Goal: Task Accomplishment & Management: Complete application form

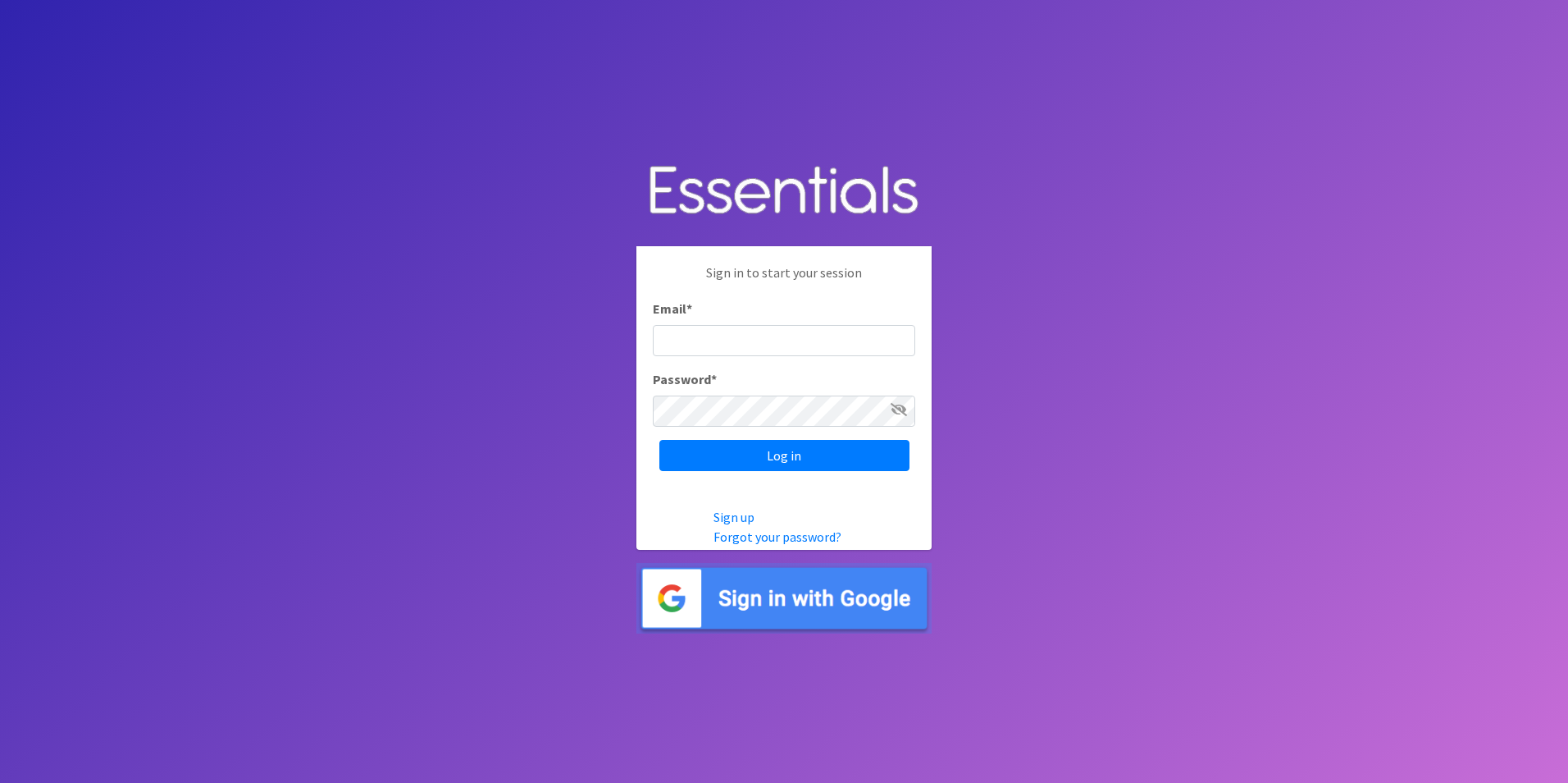
click at [802, 335] on input "Email *" at bounding box center [784, 340] width 262 height 31
type input "[PERSON_NAME][EMAIL_ADDRESS][PERSON_NAME][DOMAIN_NAME]"
click at [660, 440] on input "Log in" at bounding box center [784, 455] width 250 height 31
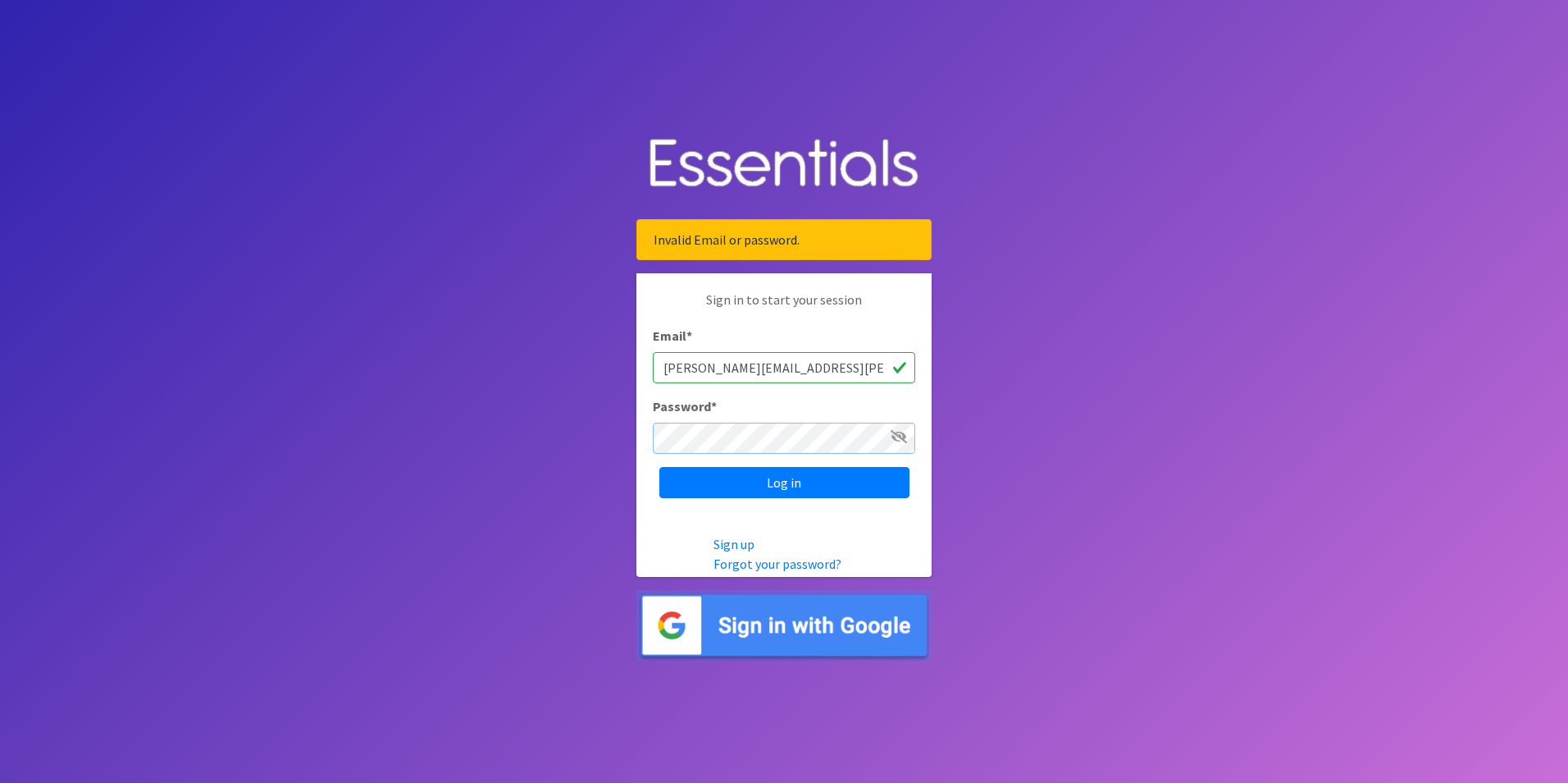
click at [660, 467] on input "Log in" at bounding box center [784, 482] width 250 height 31
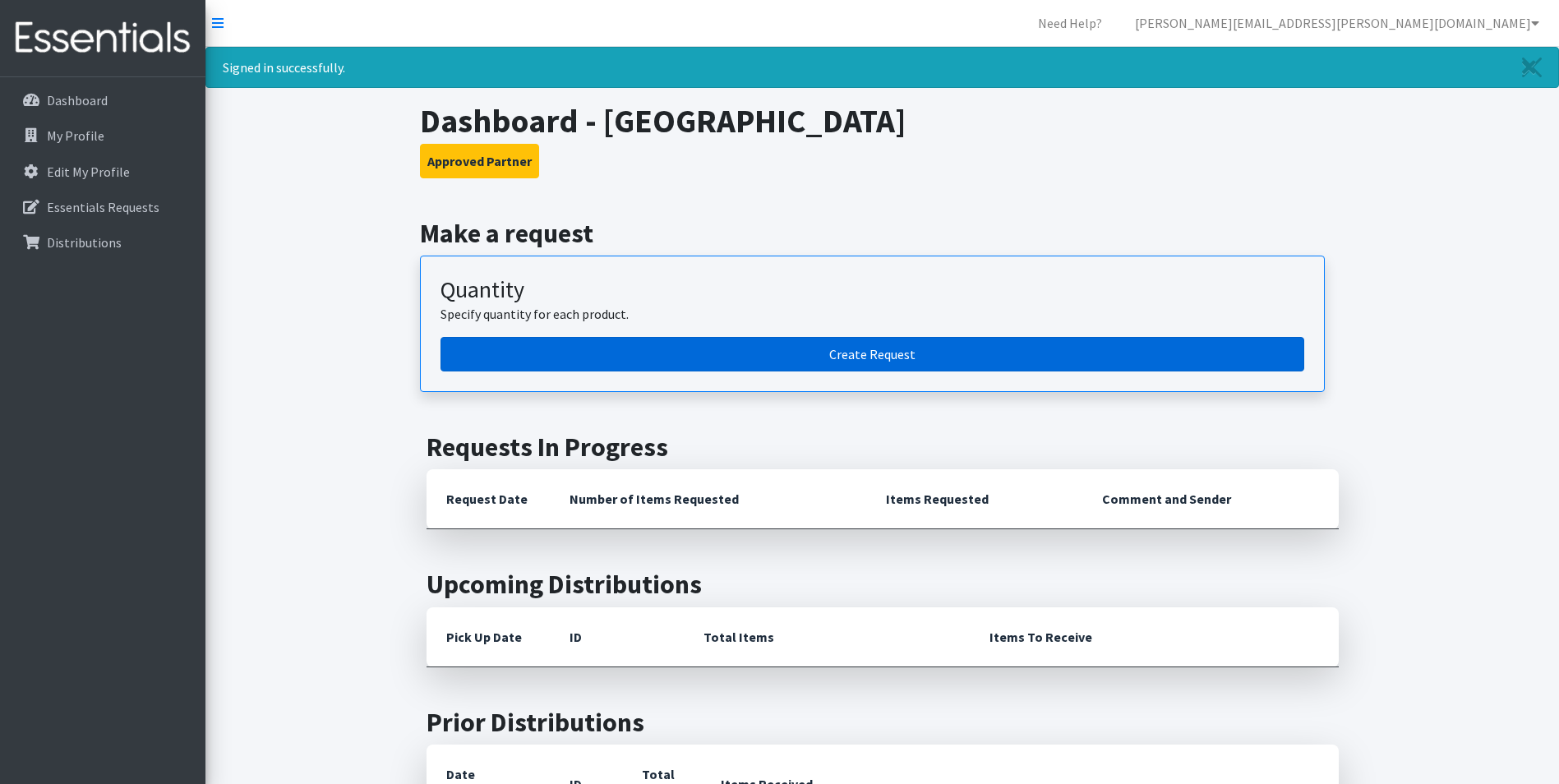
click at [856, 361] on link "Create Request" at bounding box center [873, 354] width 864 height 34
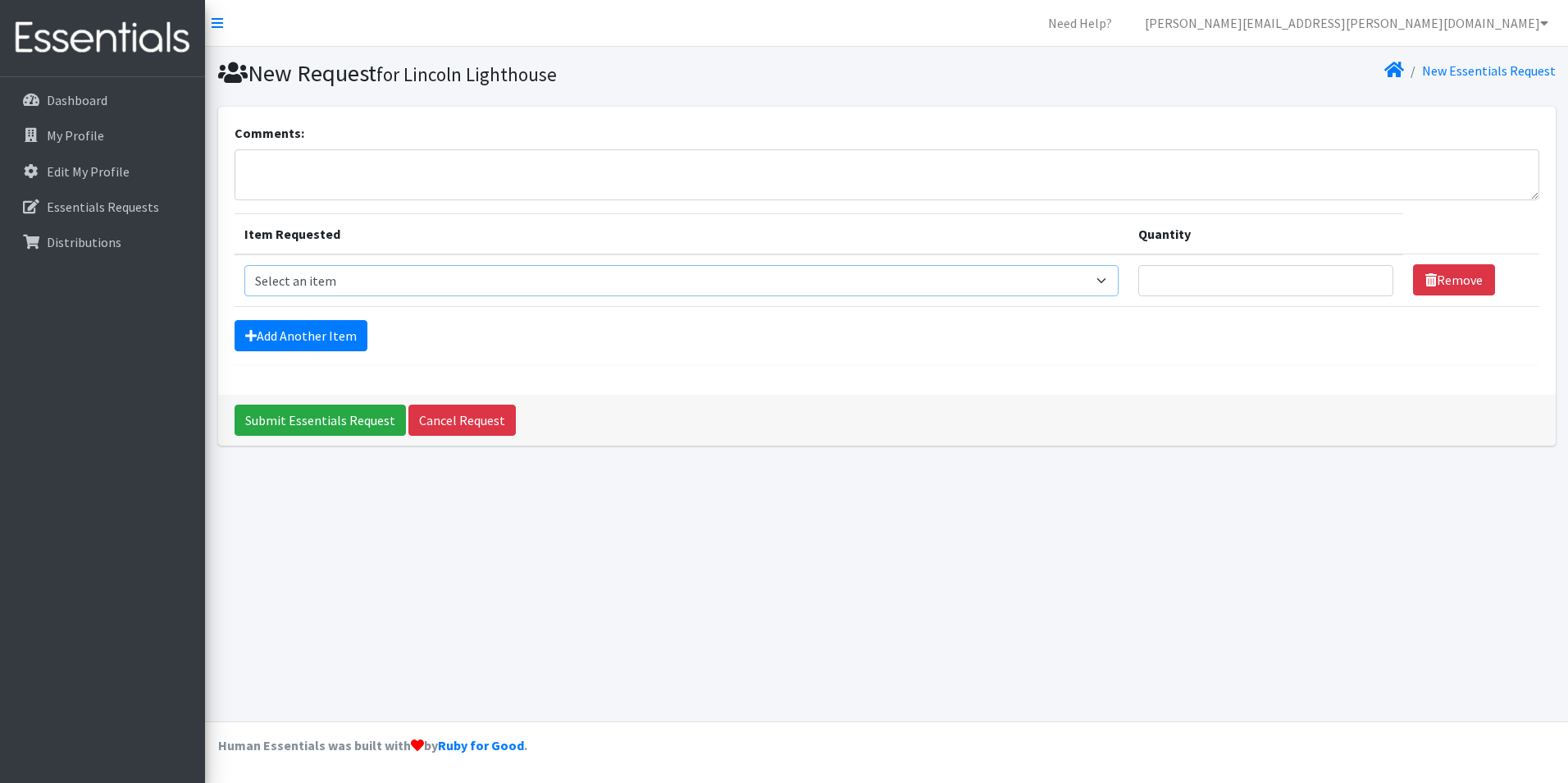
click at [726, 280] on select "Select an item Cleanse: Bar soap Cleanse: Laundry Detergent (store-packaged) Cl…" at bounding box center [681, 280] width 875 height 31
select select "15546"
click at [244, 265] on select "Select an item Cleanse: Bar soap Cleanse: Laundry Detergent (store-packaged) Cl…" at bounding box center [681, 280] width 875 height 31
click at [1168, 279] on input "Quantity" at bounding box center [1266, 280] width 255 height 31
type input "15"
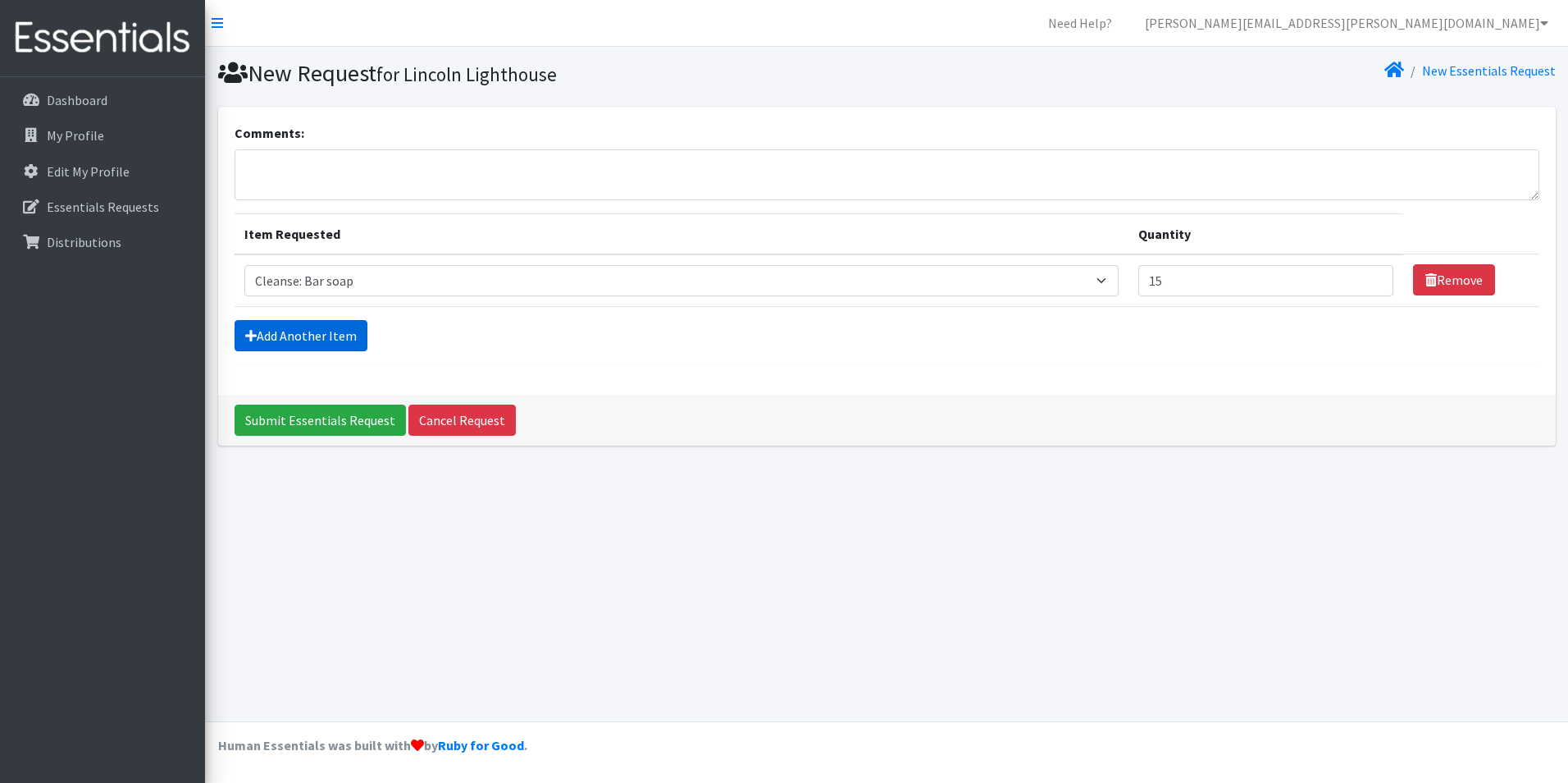
click at [258, 342] on link "Add Another Item" at bounding box center [301, 335] width 133 height 31
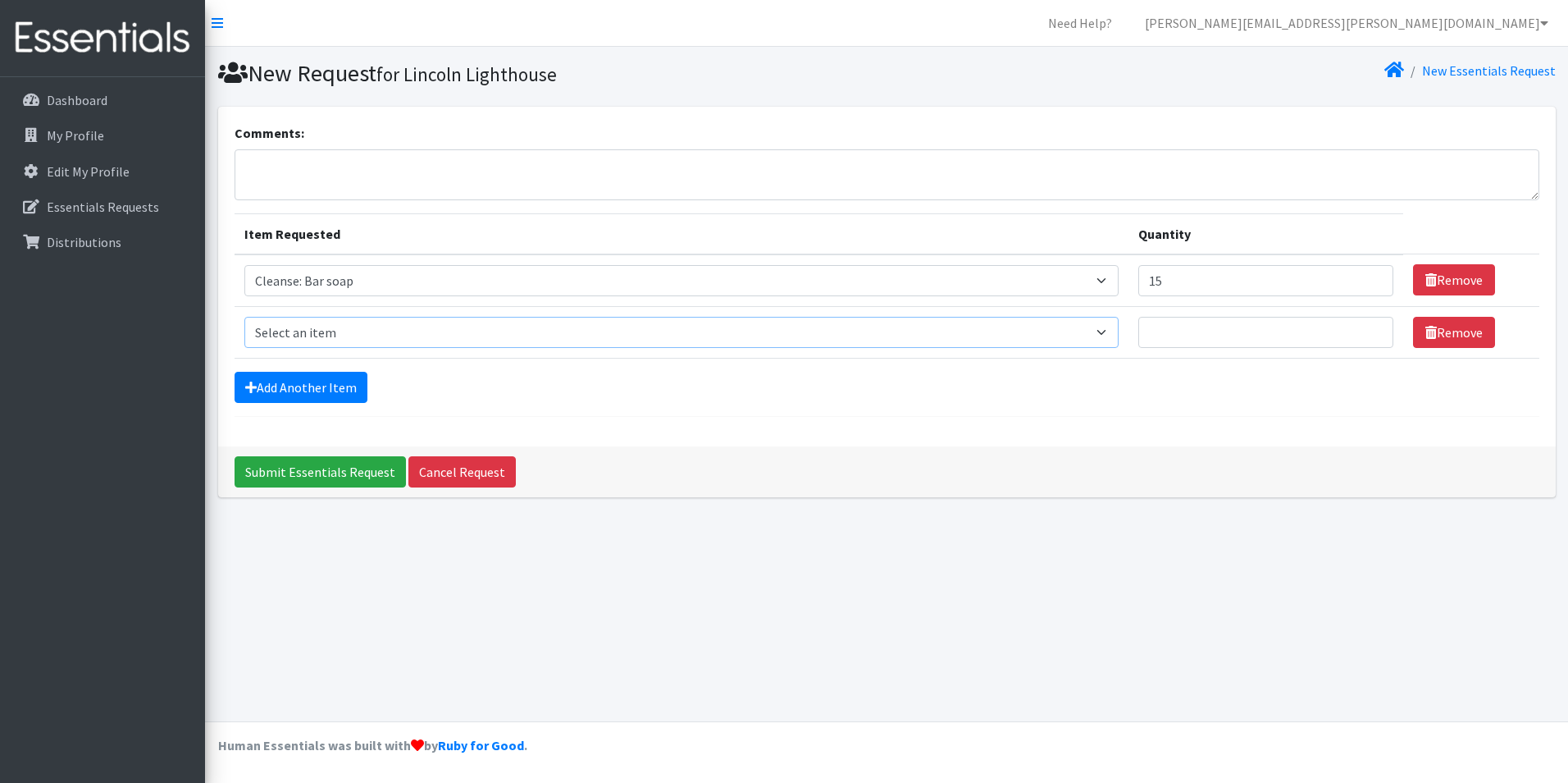
click at [287, 331] on select "Select an item Cleanse: Bar soap Cleanse: Laundry Detergent (store-packaged) Cl…" at bounding box center [681, 332] width 875 height 31
select select "15111"
click at [244, 317] on select "Select an item Cleanse: Bar soap Cleanse: Laundry Detergent (store-packaged) Cl…" at bounding box center [681, 332] width 875 height 31
click at [1297, 336] on input "Quantity" at bounding box center [1266, 332] width 255 height 31
type input "10"
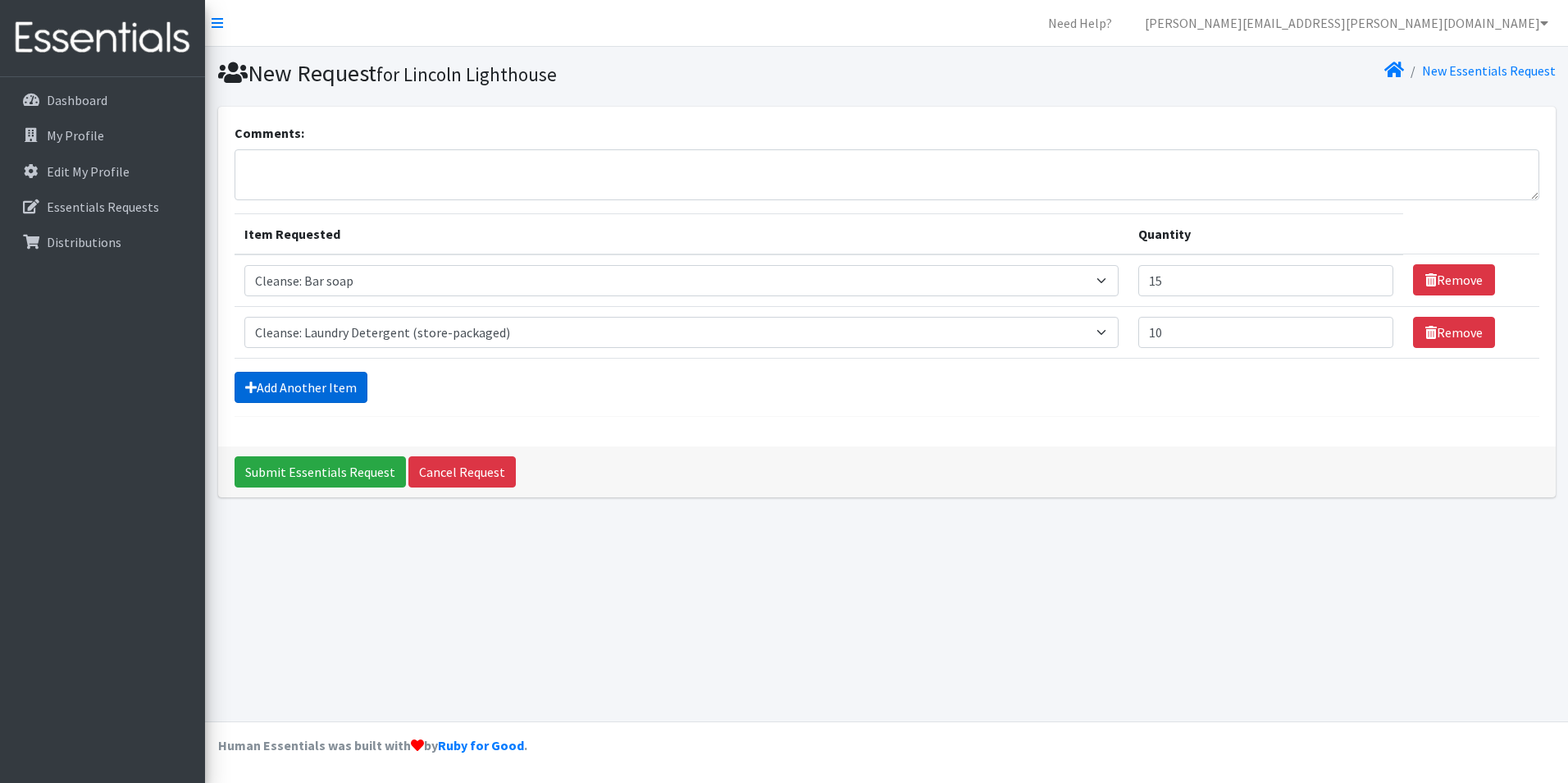
click at [325, 374] on link "Add Another Item" at bounding box center [301, 387] width 133 height 31
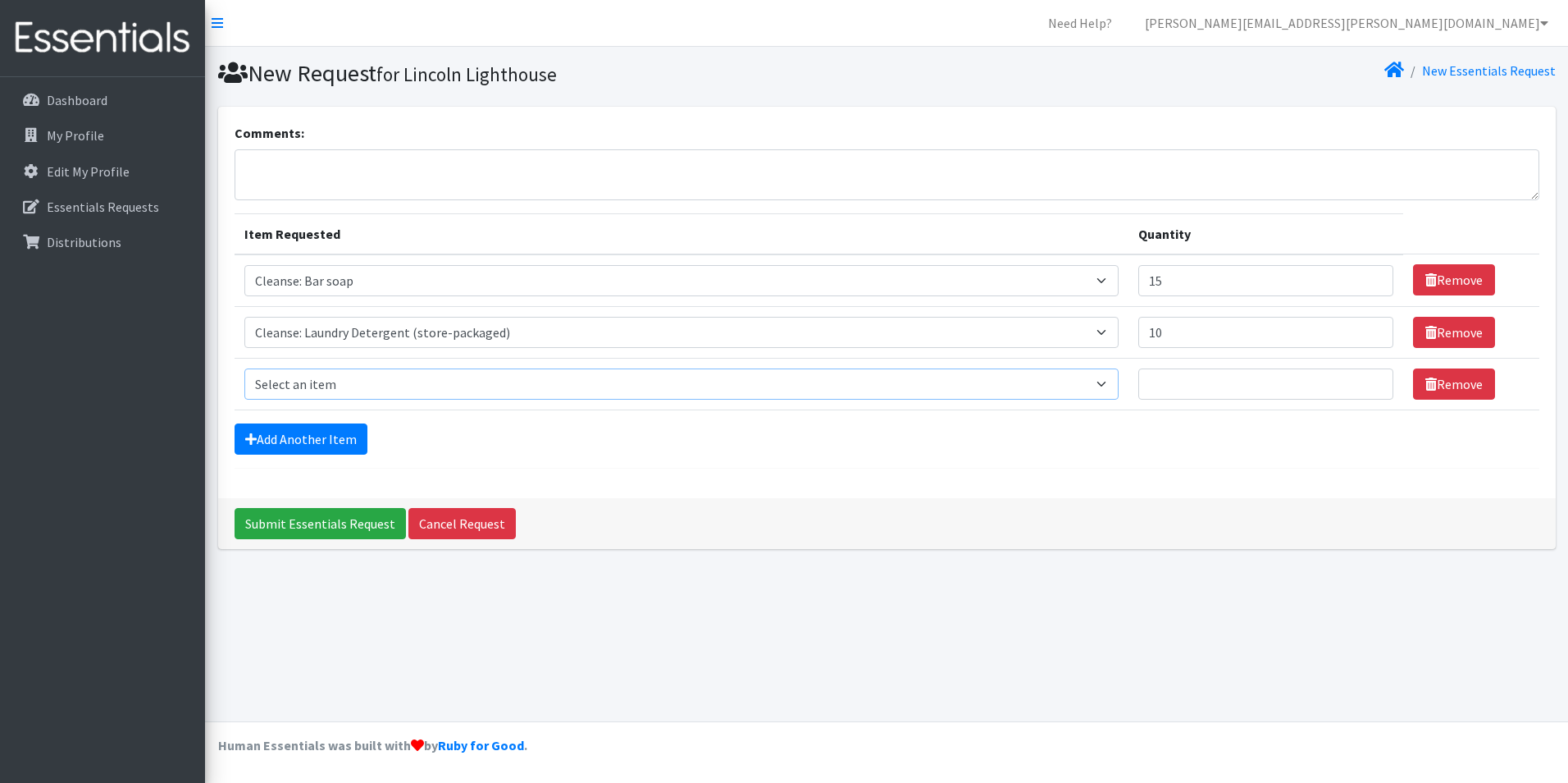
click at [344, 376] on select "Select an item Cleanse: Bar soap Cleanse: Laundry Detergent (store-packaged) Cl…" at bounding box center [681, 383] width 875 height 31
select select "15547"
click at [244, 368] on select "Select an item Cleanse: Bar soap Cleanse: Laundry Detergent (store-packaged) Cl…" at bounding box center [681, 383] width 875 height 31
click at [1138, 382] on input "Quantity" at bounding box center [1266, 383] width 255 height 31
type input "15"
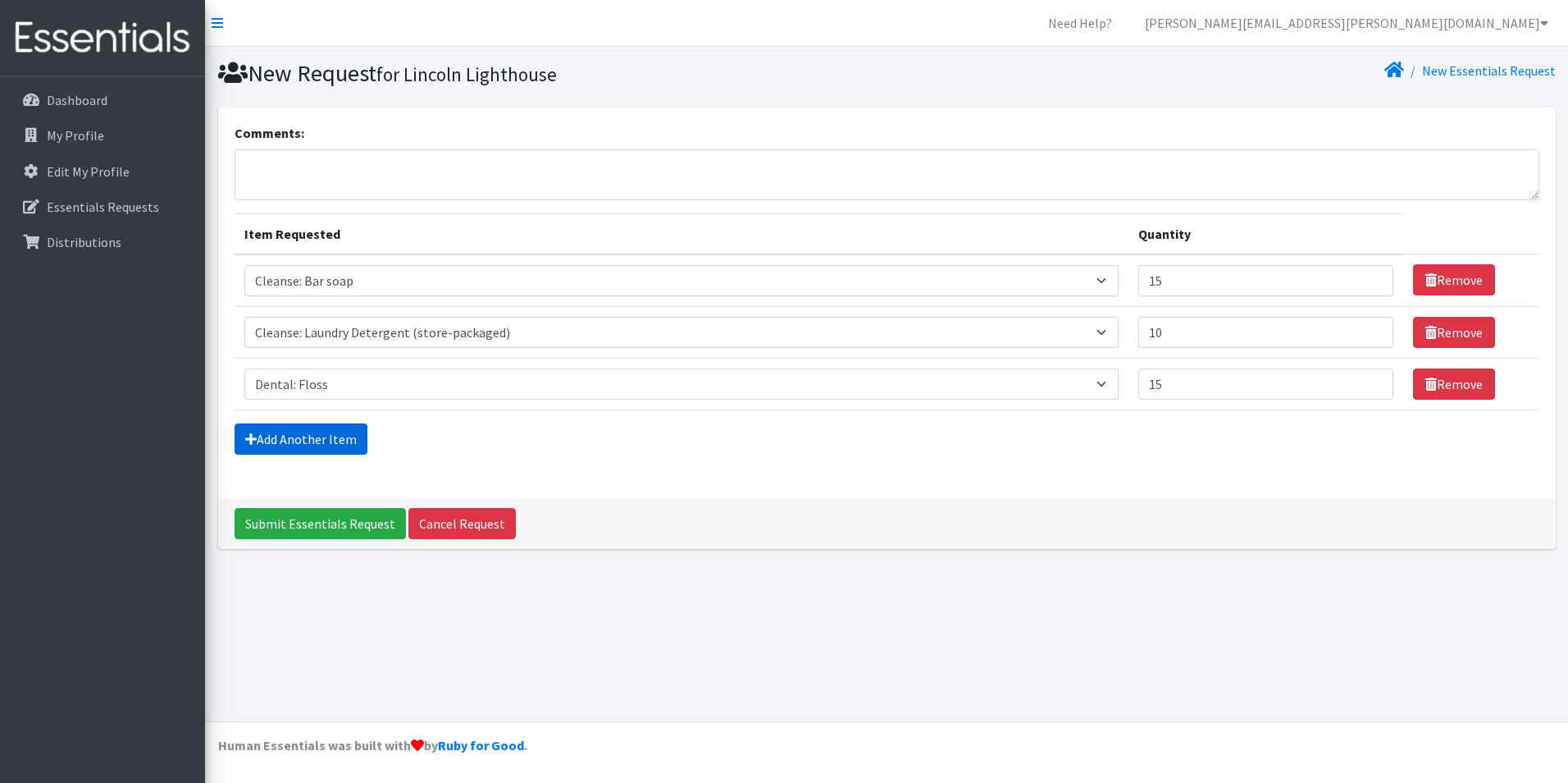
click at [274, 430] on link "Add Another Item" at bounding box center [301, 438] width 133 height 31
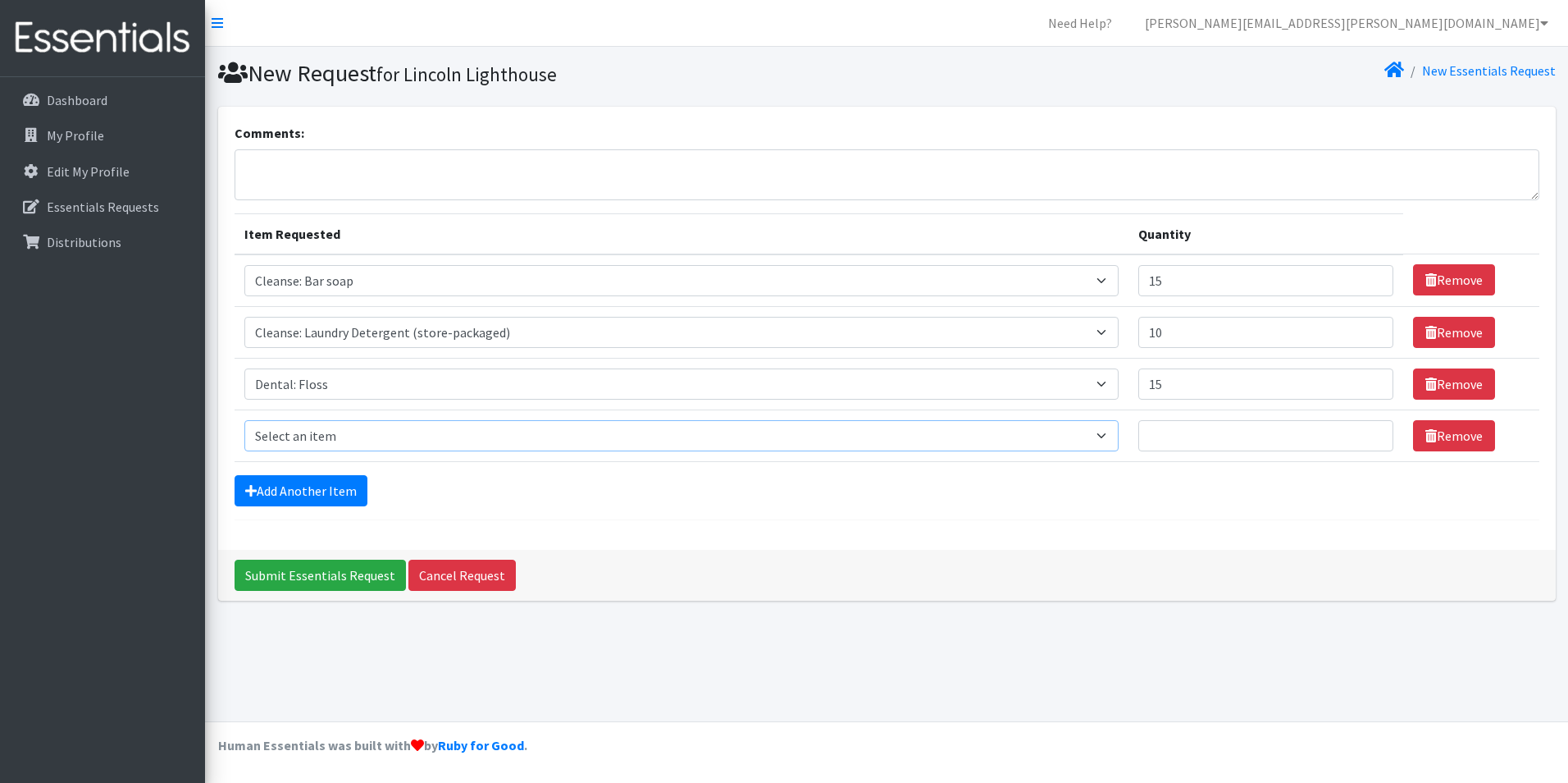
click at [355, 422] on select "Select an item Cleanse: Bar soap Cleanse: Laundry Detergent (store-packaged) Cl…" at bounding box center [681, 435] width 875 height 31
select select "15549"
click at [244, 420] on select "Select an item Cleanse: Bar soap Cleanse: Laundry Detergent (store-packaged) Cl…" at bounding box center [681, 435] width 875 height 31
click at [1178, 444] on input "Quantity" at bounding box center [1266, 435] width 255 height 31
type input "15"
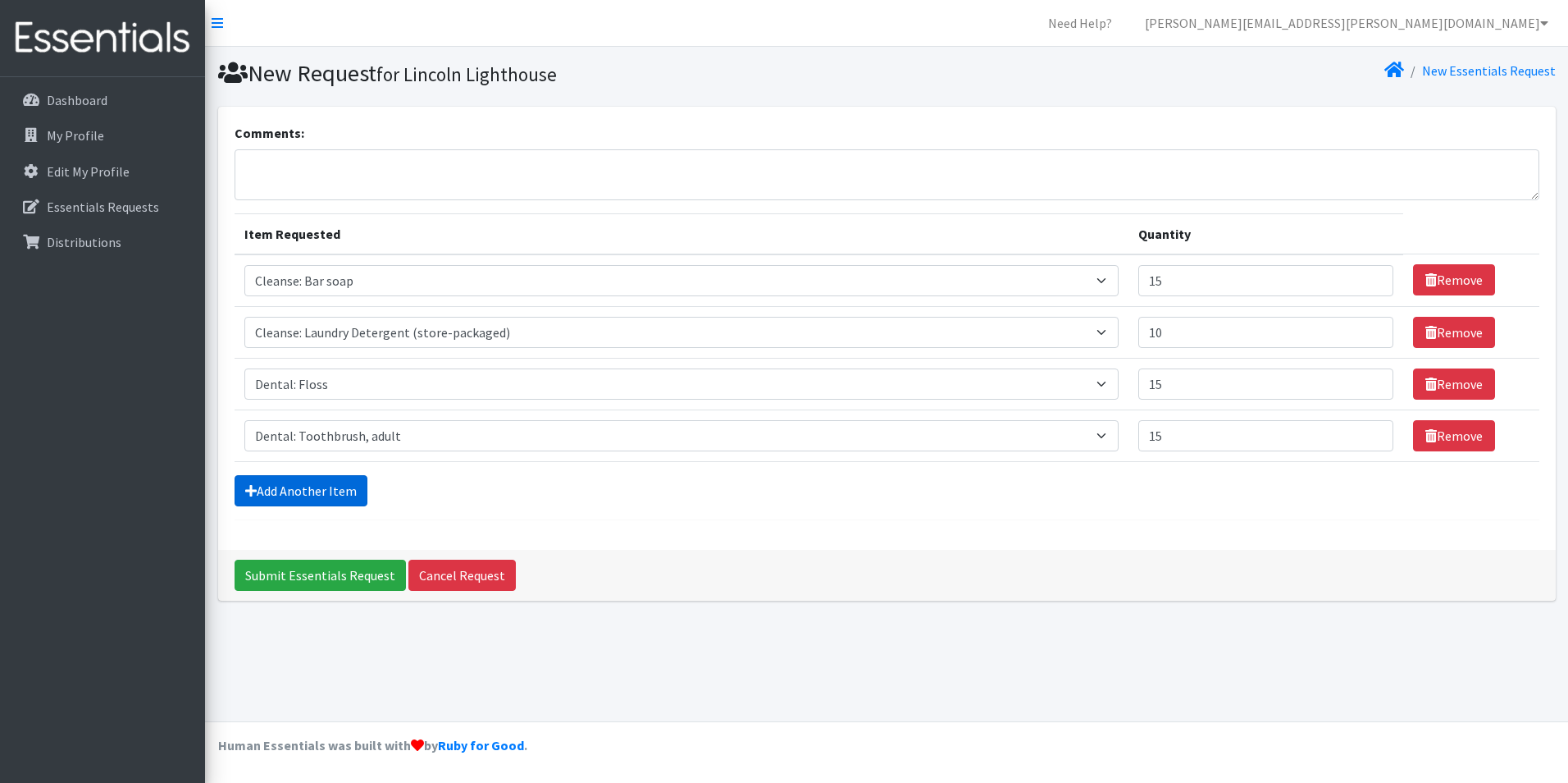
click at [309, 479] on link "Add Another Item" at bounding box center [301, 490] width 133 height 31
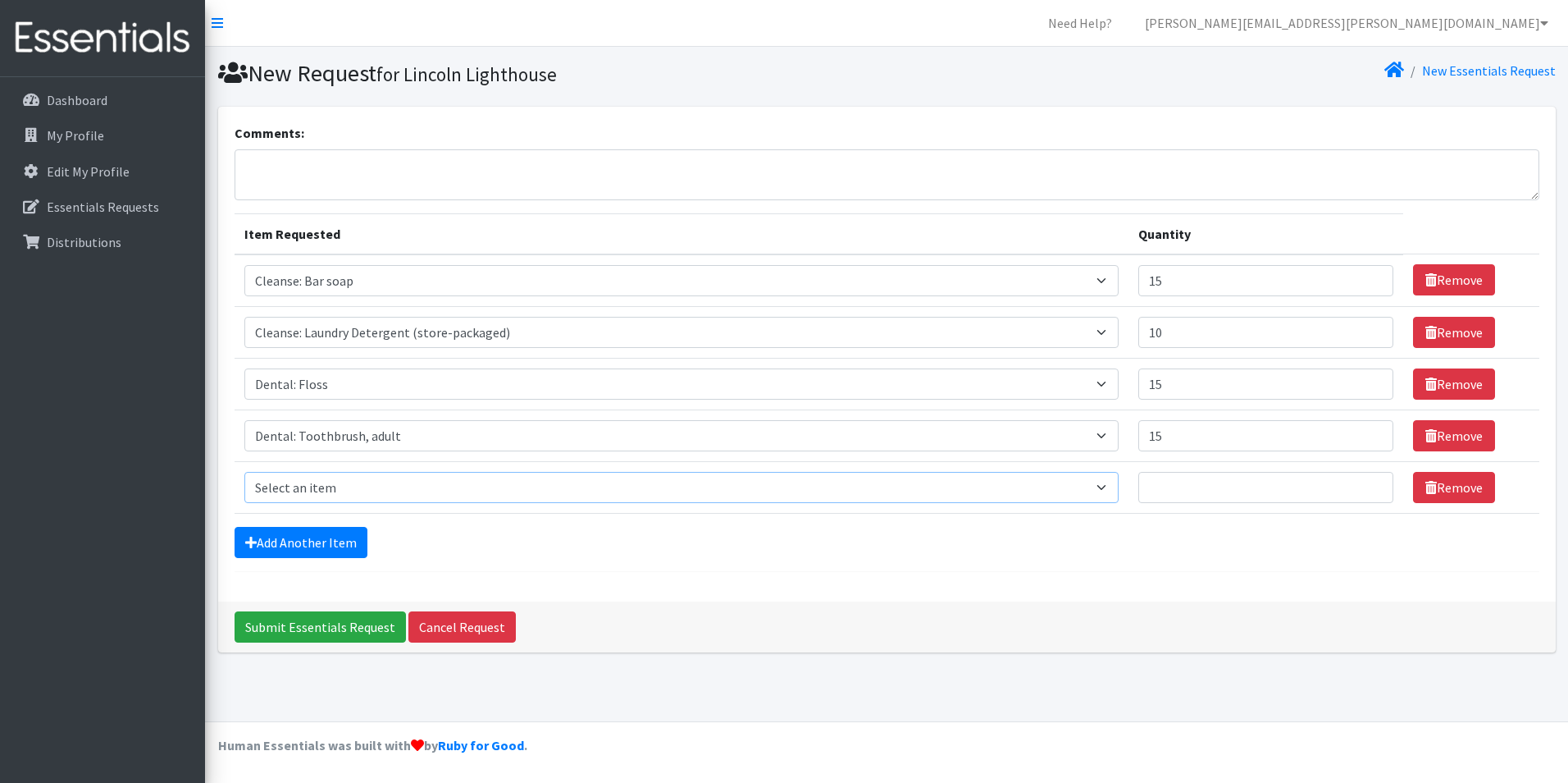
click at [345, 483] on select "Select an item Cleanse: Bar soap Cleanse: Laundry Detergent (store-packaged) Cl…" at bounding box center [681, 487] width 875 height 31
select select "12032"
click at [244, 471] on select "Select an item Cleanse: Bar soap Cleanse: Laundry Detergent (store-packaged) Cl…" at bounding box center [681, 487] width 875 height 31
click at [1143, 497] on input "Quantity" at bounding box center [1266, 487] width 255 height 31
type input "15"
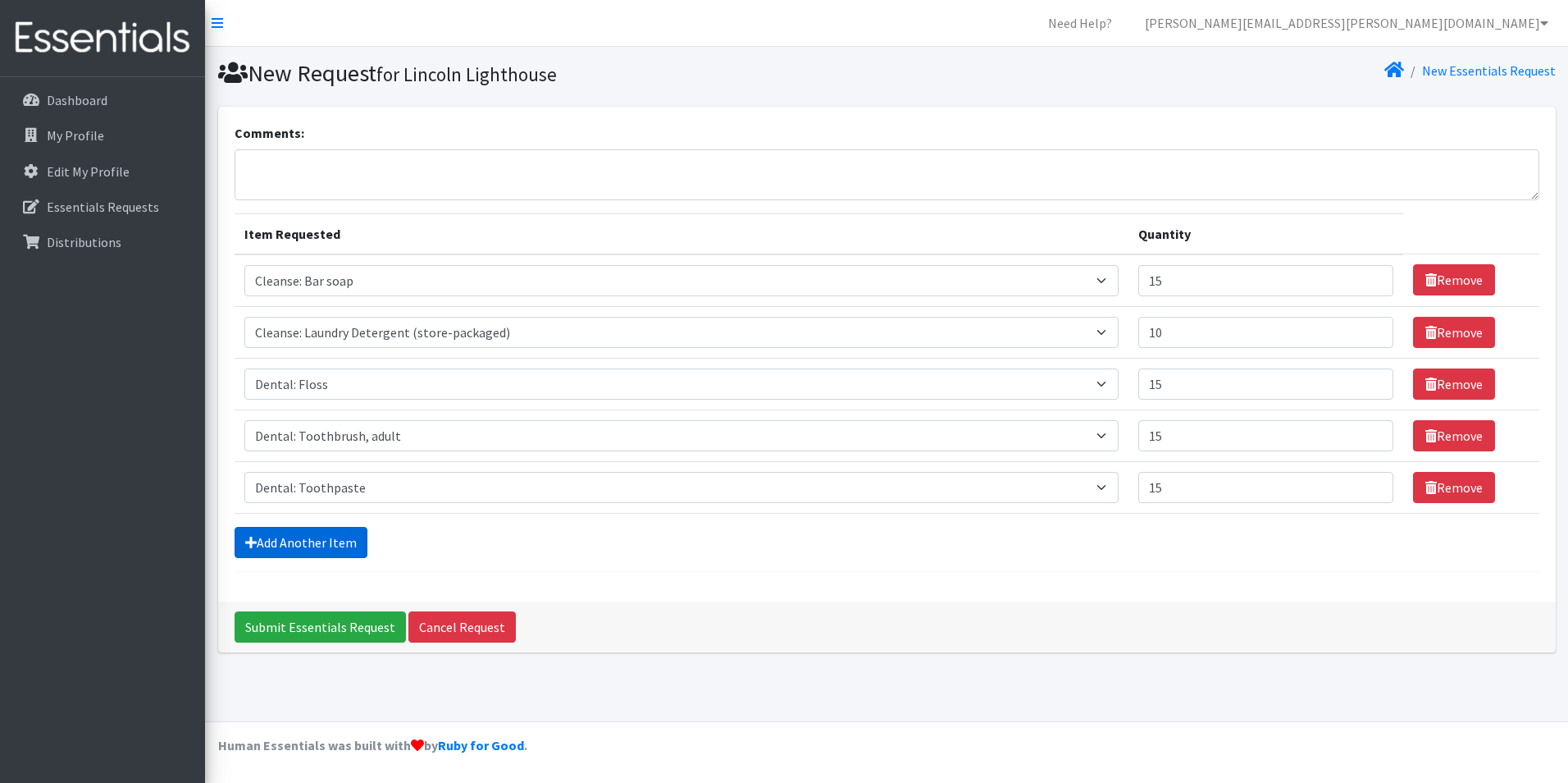
click at [302, 539] on link "Add Another Item" at bounding box center [301, 542] width 133 height 31
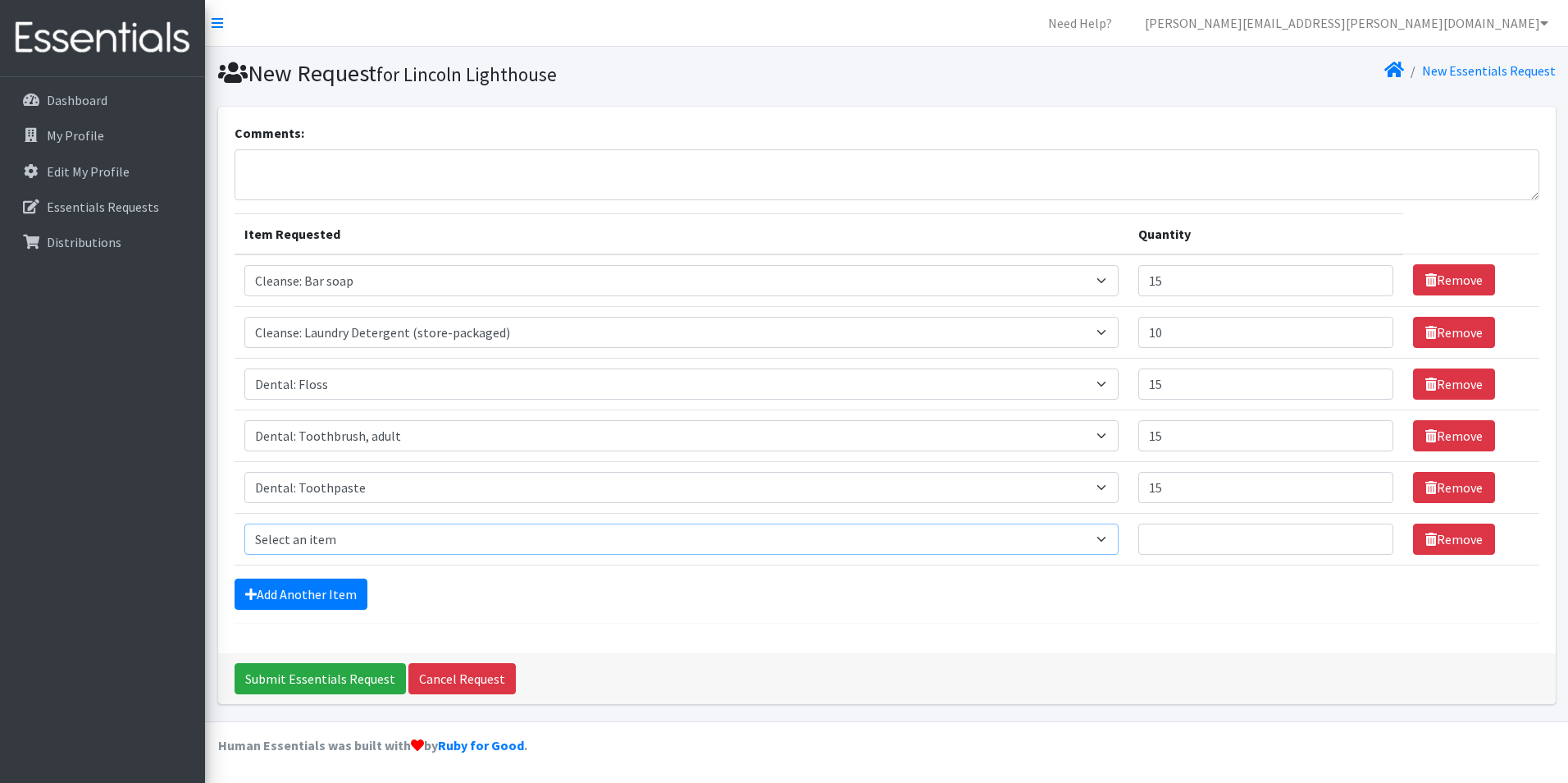
click at [374, 525] on select "Select an item Cleanse: Bar soap Cleanse: Laundry Detergent (store-packaged) Cl…" at bounding box center [681, 539] width 875 height 31
select select "12011"
click at [244, 523] on select "Select an item Cleanse: Bar soap Cleanse: Laundry Detergent (store-packaged) Cl…" at bounding box center [681, 539] width 875 height 31
click at [1138, 536] on input "Quantity" at bounding box center [1266, 539] width 255 height 31
type input "15"
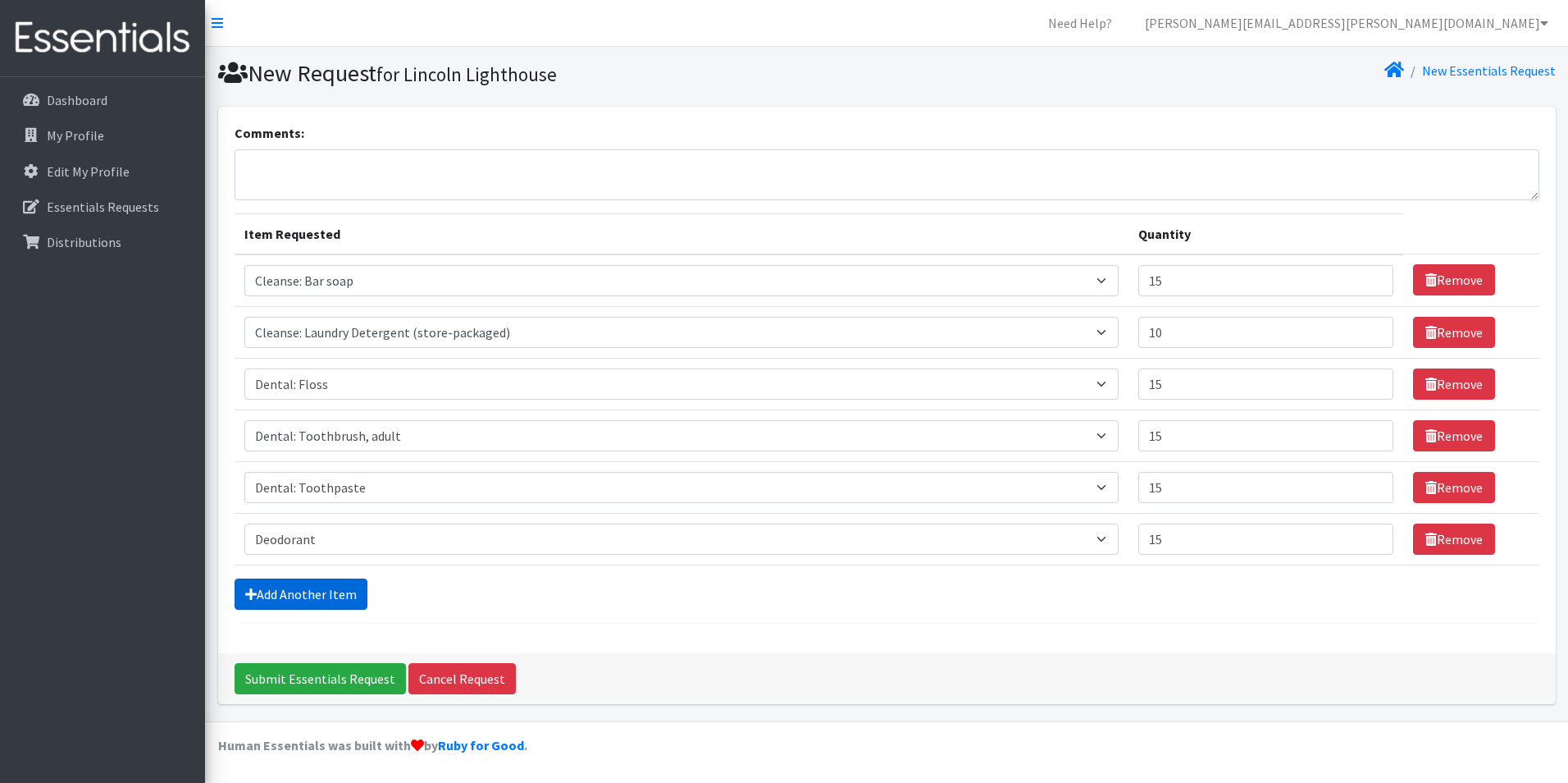
click at [298, 597] on link "Add Another Item" at bounding box center [301, 594] width 133 height 31
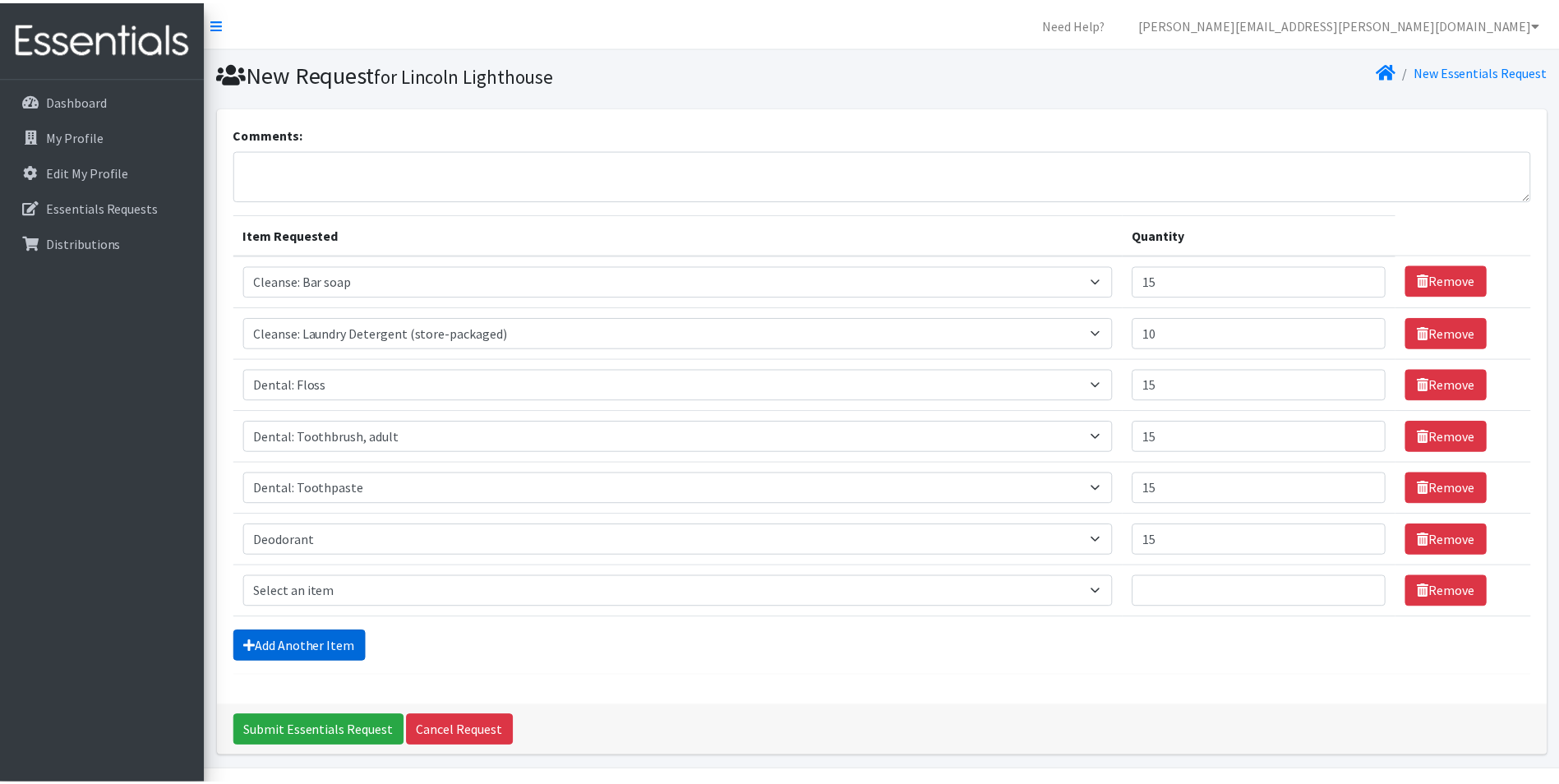
scroll to position [48, 0]
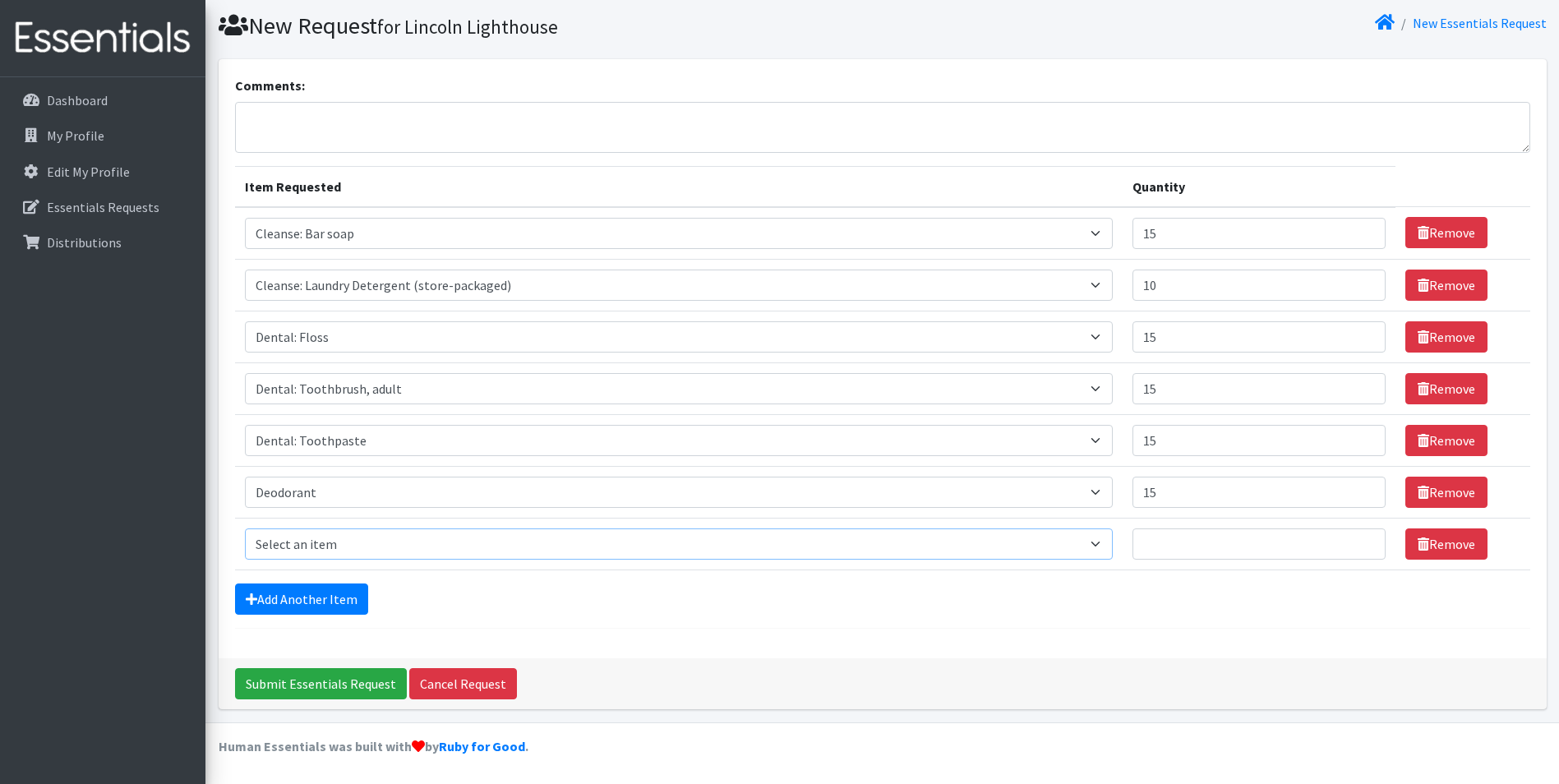
click at [688, 549] on select "Select an item Cleanse: Bar soap Cleanse: Laundry Detergent (store-packaged) Cl…" at bounding box center [679, 543] width 869 height 31
select select "15542"
click at [245, 528] on select "Select an item Cleanse: Bar soap Cleanse: Laundry Detergent (store-packaged) Cl…" at bounding box center [679, 543] width 869 height 31
click at [1141, 552] on input "Quantity" at bounding box center [1259, 543] width 253 height 31
type input "10"
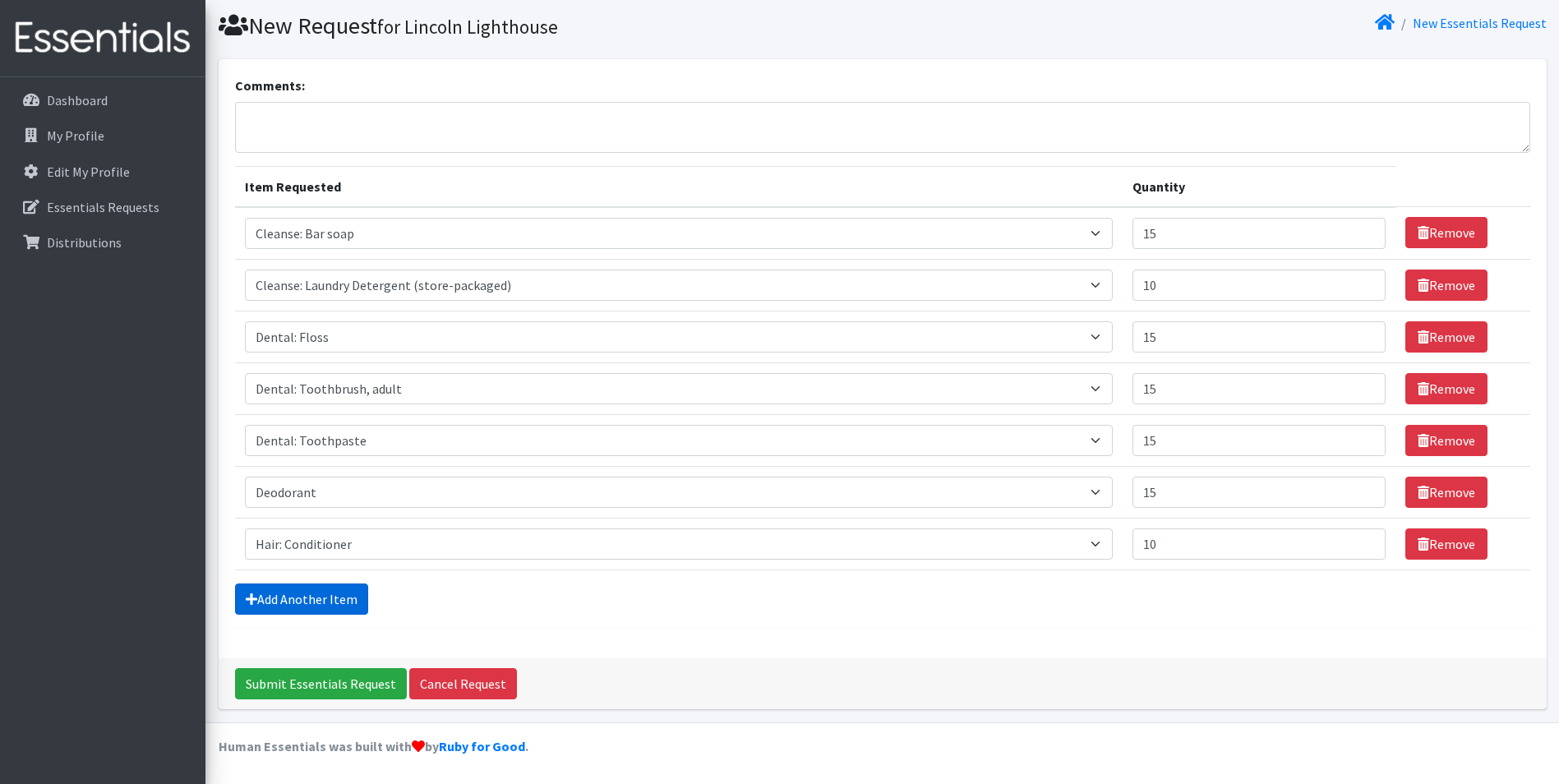
click at [300, 603] on link "Add Another Item" at bounding box center [301, 599] width 133 height 31
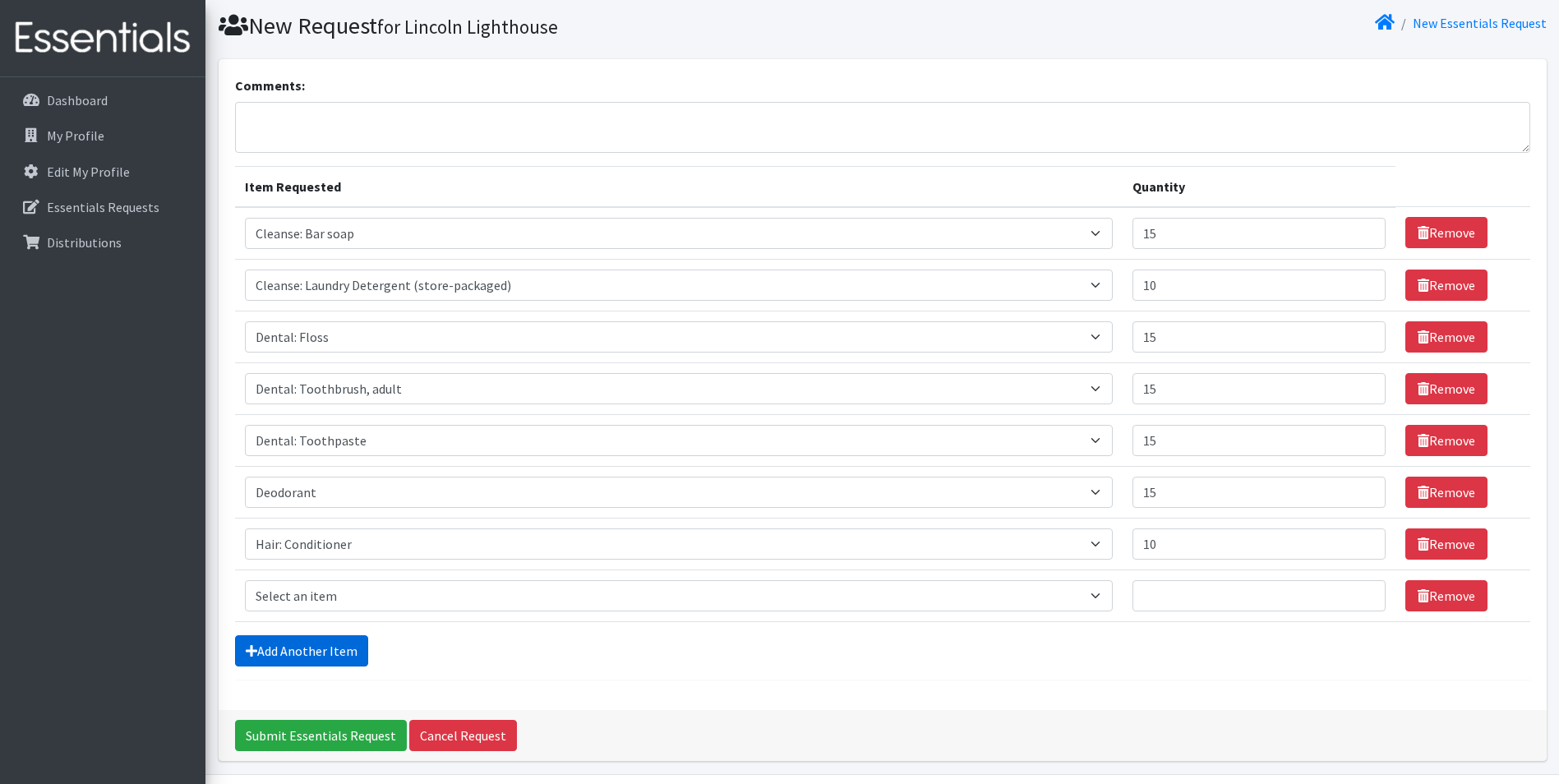
scroll to position [100, 0]
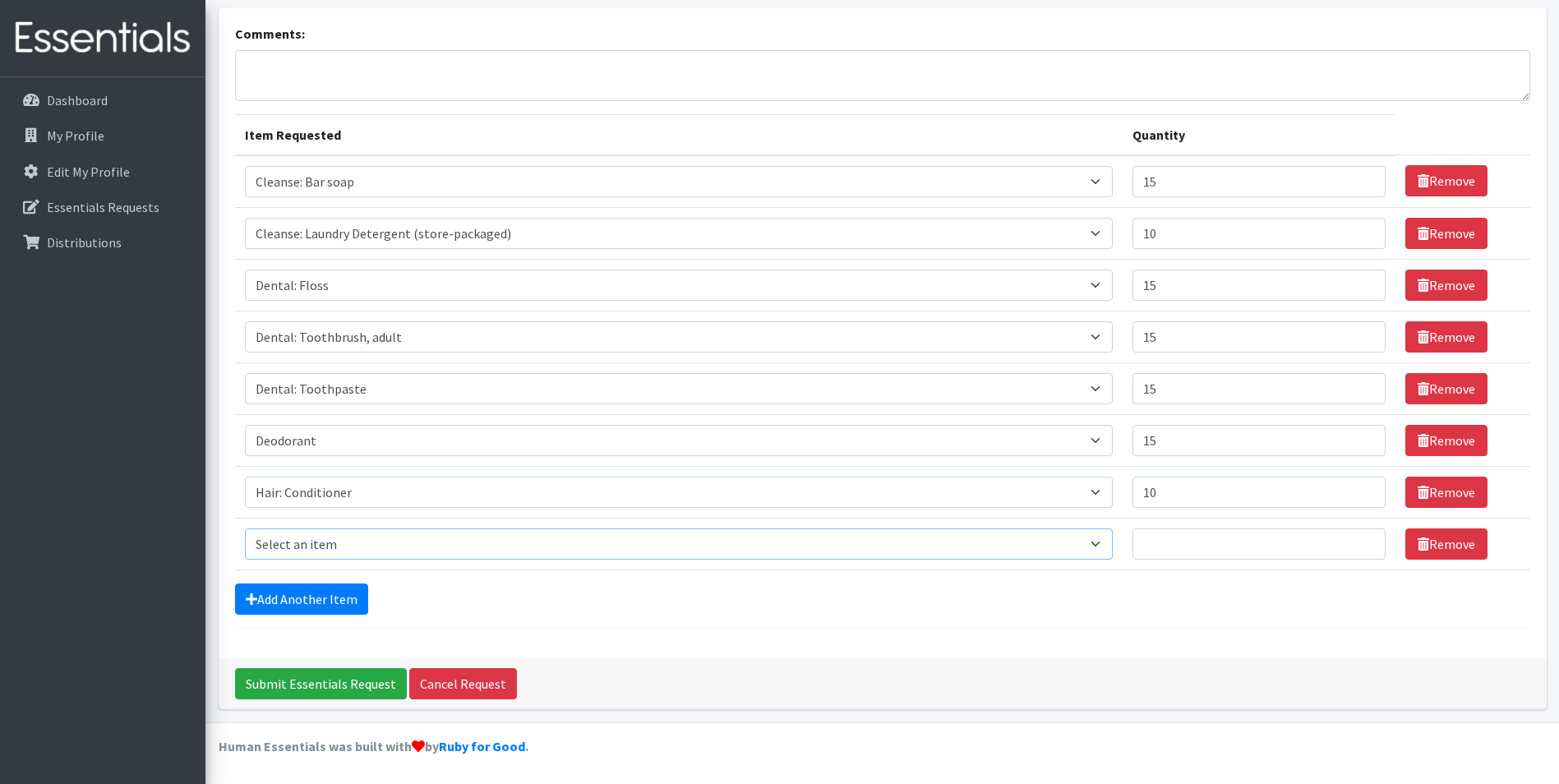
click at [345, 551] on select "Select an item Cleanse: Bar soap Cleanse: Laundry Detergent (store-packaged) Cl…" at bounding box center [679, 543] width 869 height 31
select select "15543"
click at [245, 528] on select "Select an item Cleanse: Bar soap Cleanse: Laundry Detergent (store-packaged) Cl…" at bounding box center [679, 543] width 869 height 31
click at [1155, 549] on input "Quantity" at bounding box center [1259, 543] width 253 height 31
type input "10"
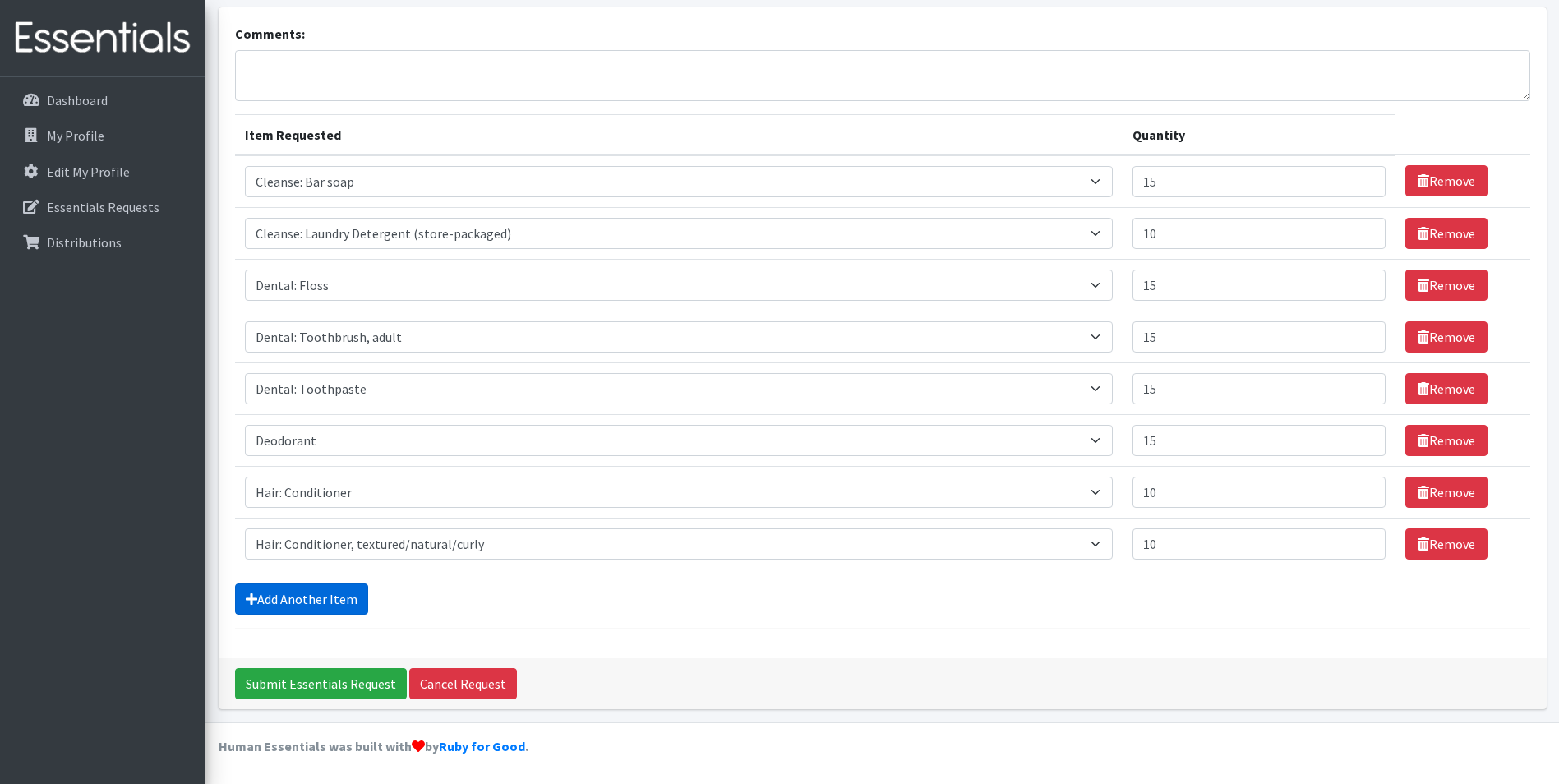
click at [280, 596] on link "Add Another Item" at bounding box center [301, 599] width 133 height 31
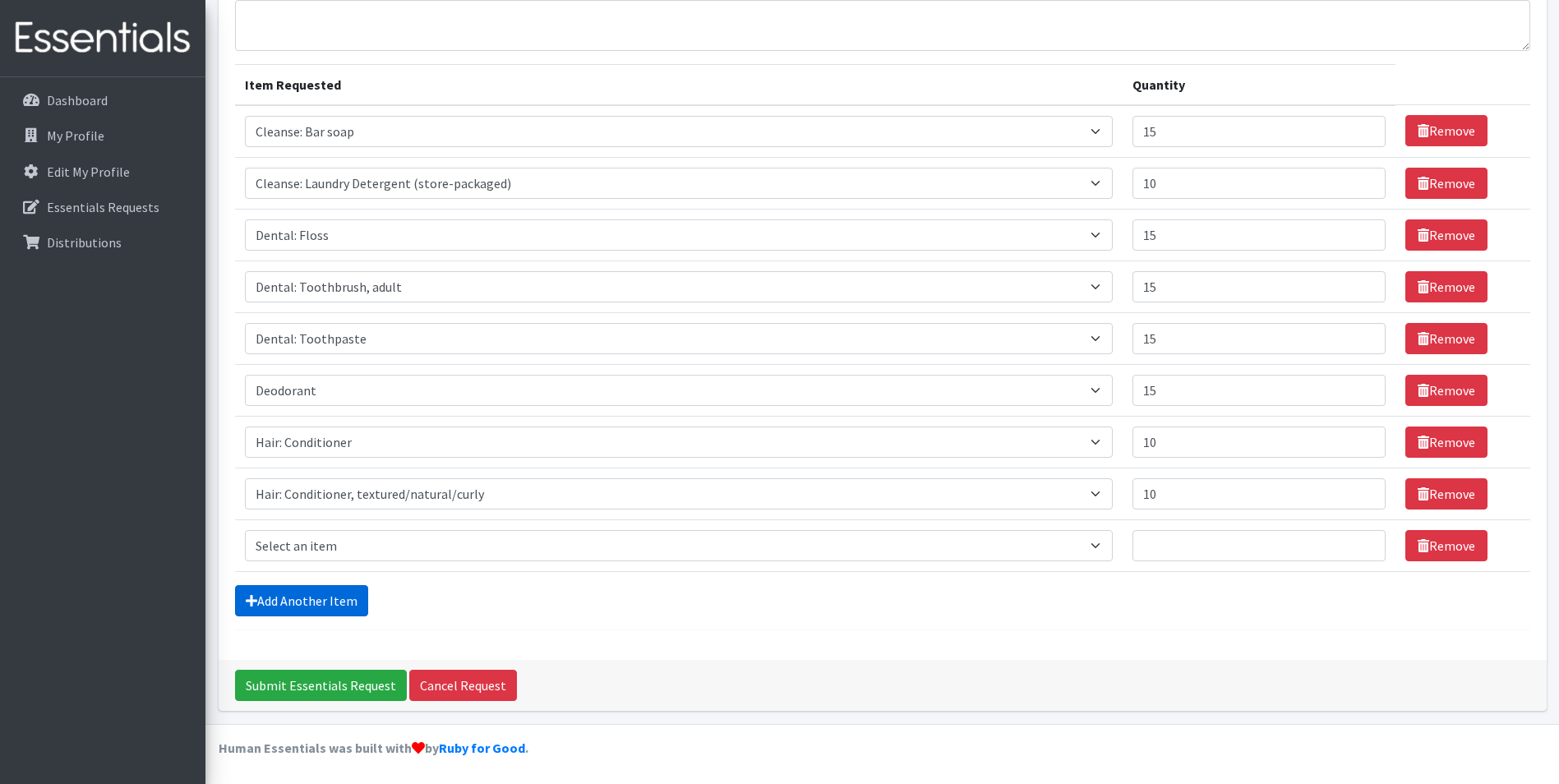
scroll to position [151, 0]
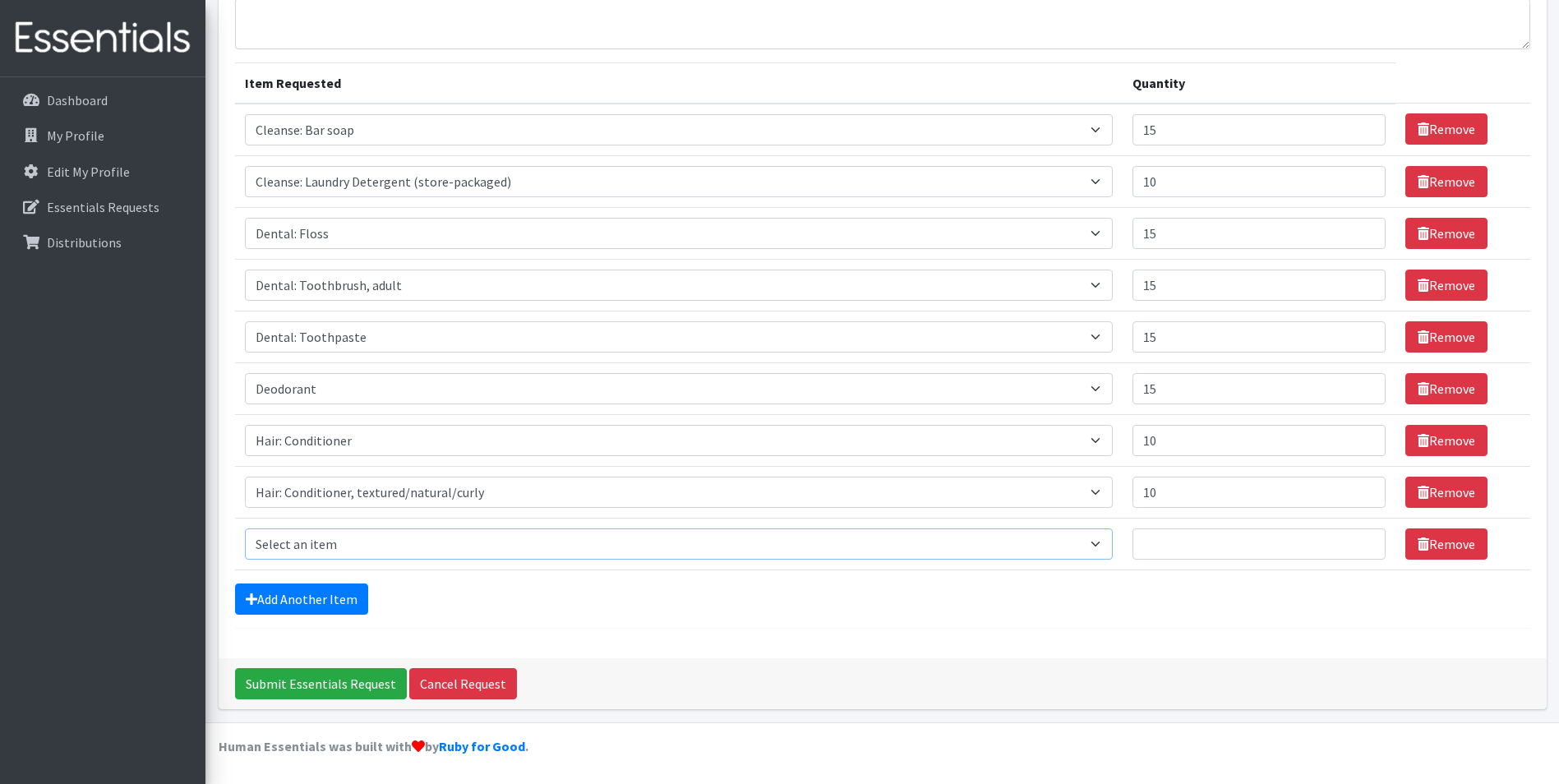
click at [313, 542] on select "Select an item Cleanse: Bar soap Cleanse: Laundry Detergent (store-packaged) Cl…" at bounding box center [679, 543] width 869 height 31
select select "15544"
click at [245, 528] on select "Select an item Cleanse: Bar soap Cleanse: Laundry Detergent (store-packaged) Cl…" at bounding box center [679, 543] width 869 height 31
click at [1186, 549] on input "Quantity" at bounding box center [1259, 543] width 253 height 31
type input "10"
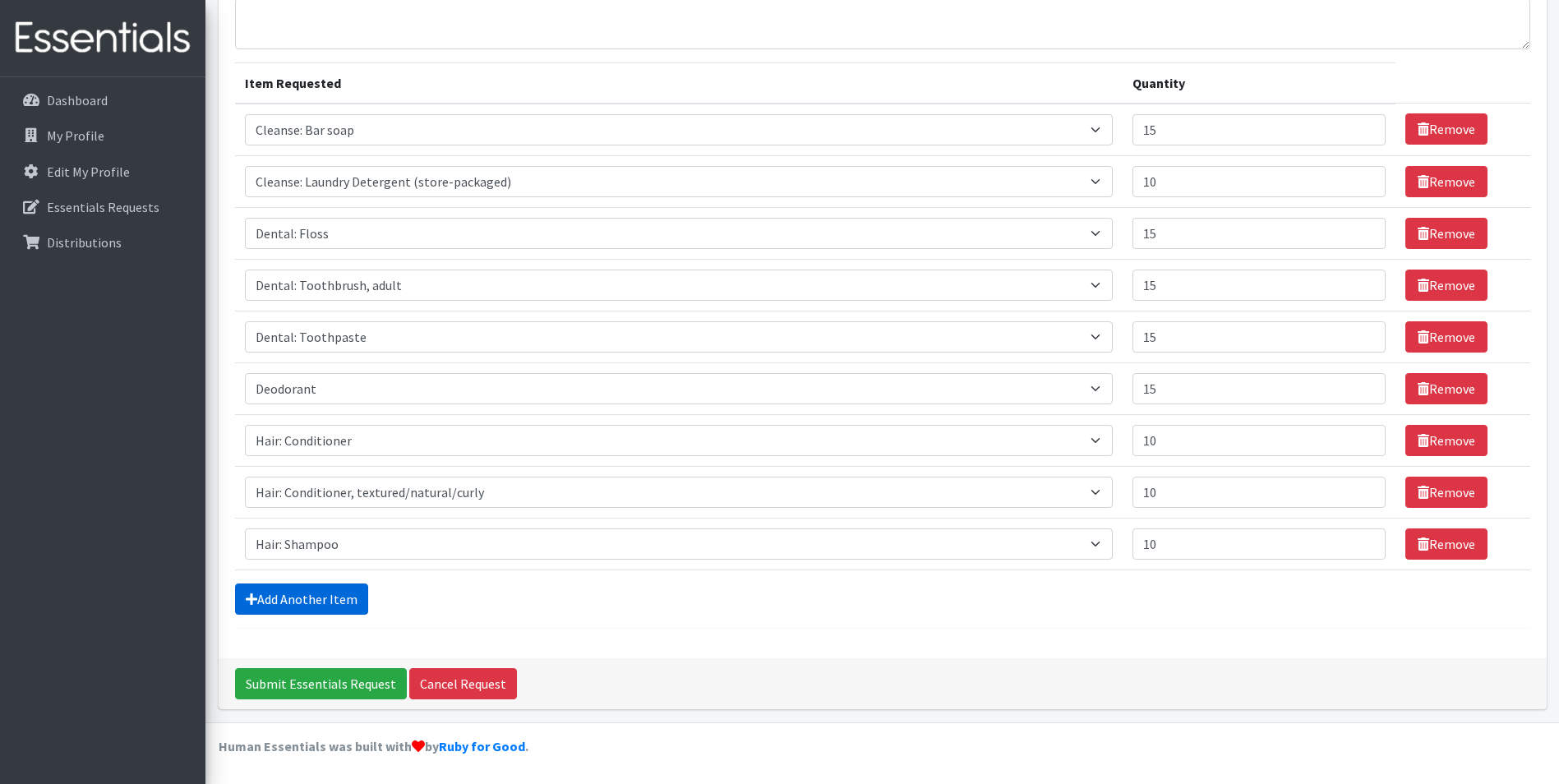
click at [313, 584] on link "Add Another Item" at bounding box center [301, 599] width 133 height 31
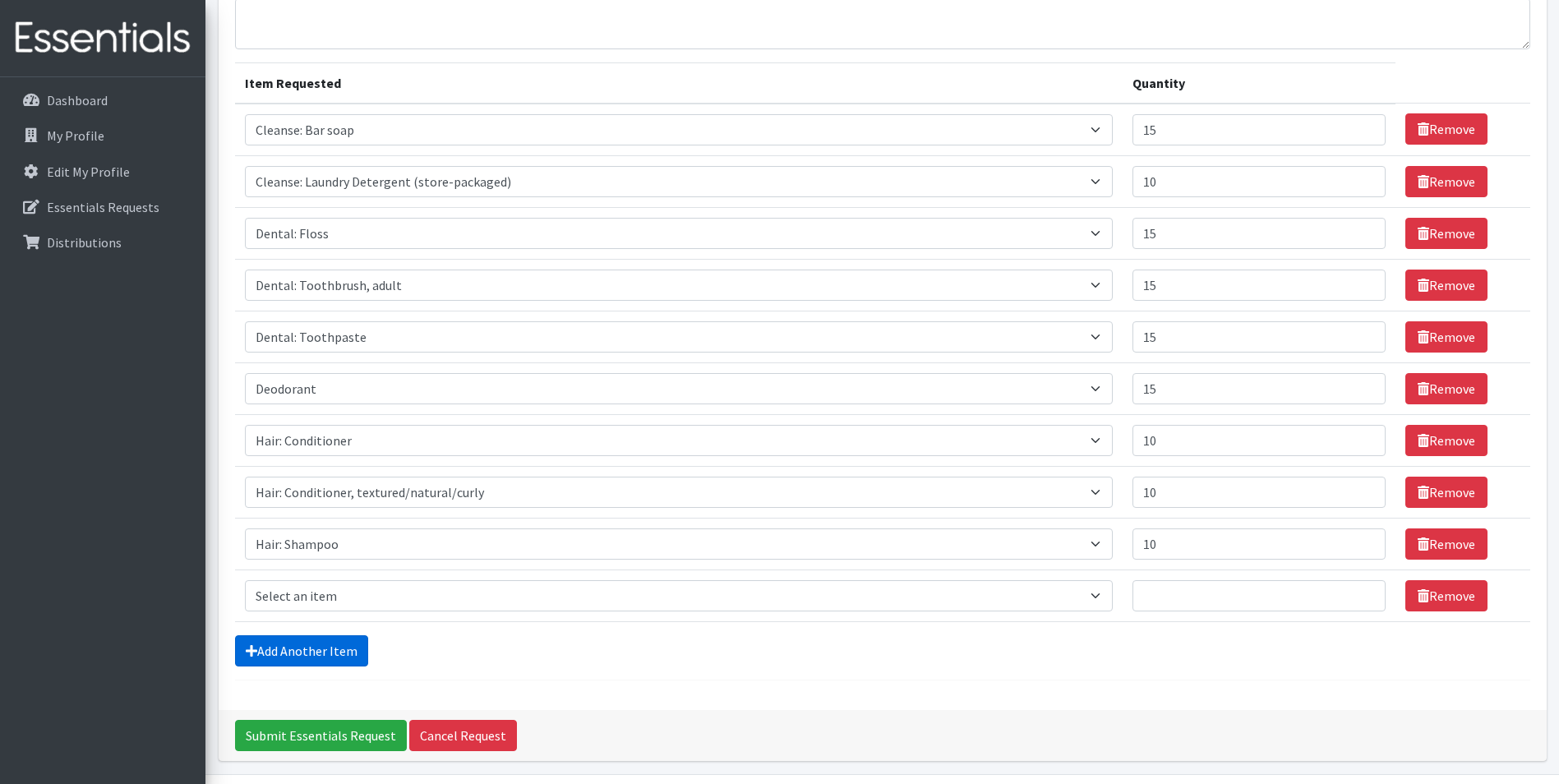
scroll to position [203, 0]
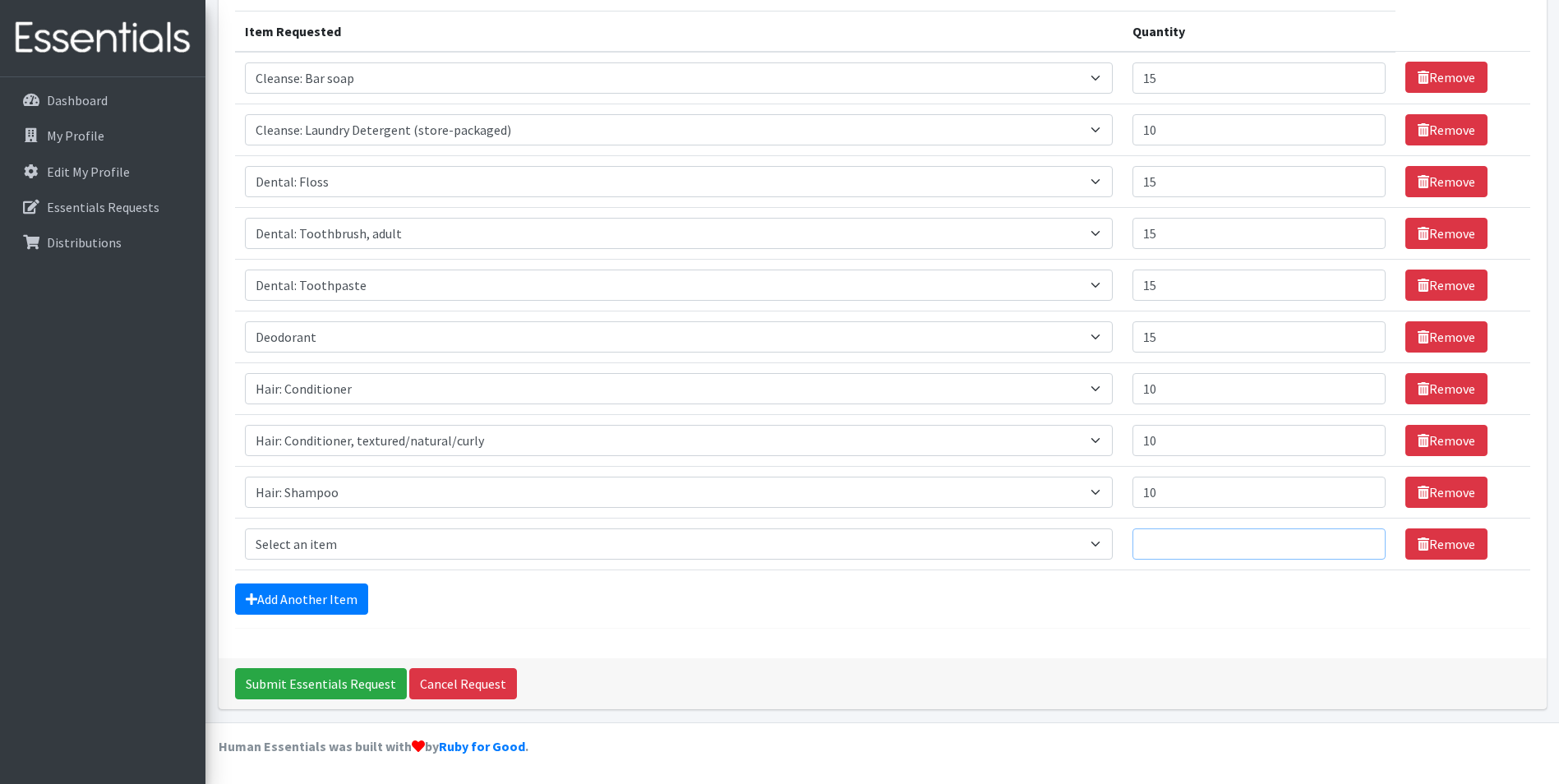
click at [1162, 538] on input "Quantity" at bounding box center [1259, 543] width 253 height 31
type input "10"
click at [326, 603] on link "Add Another Item" at bounding box center [301, 599] width 133 height 31
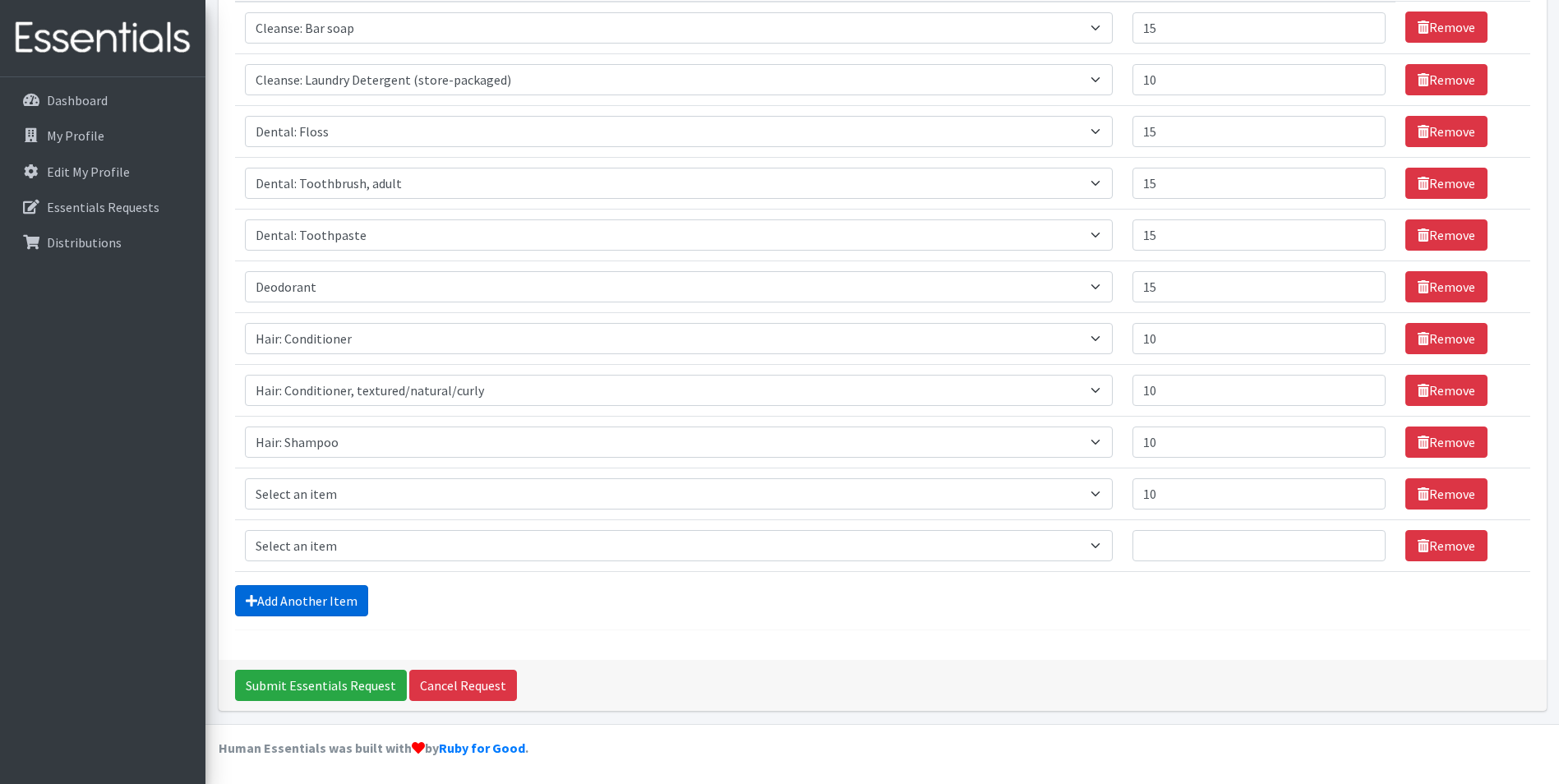
scroll to position [254, 0]
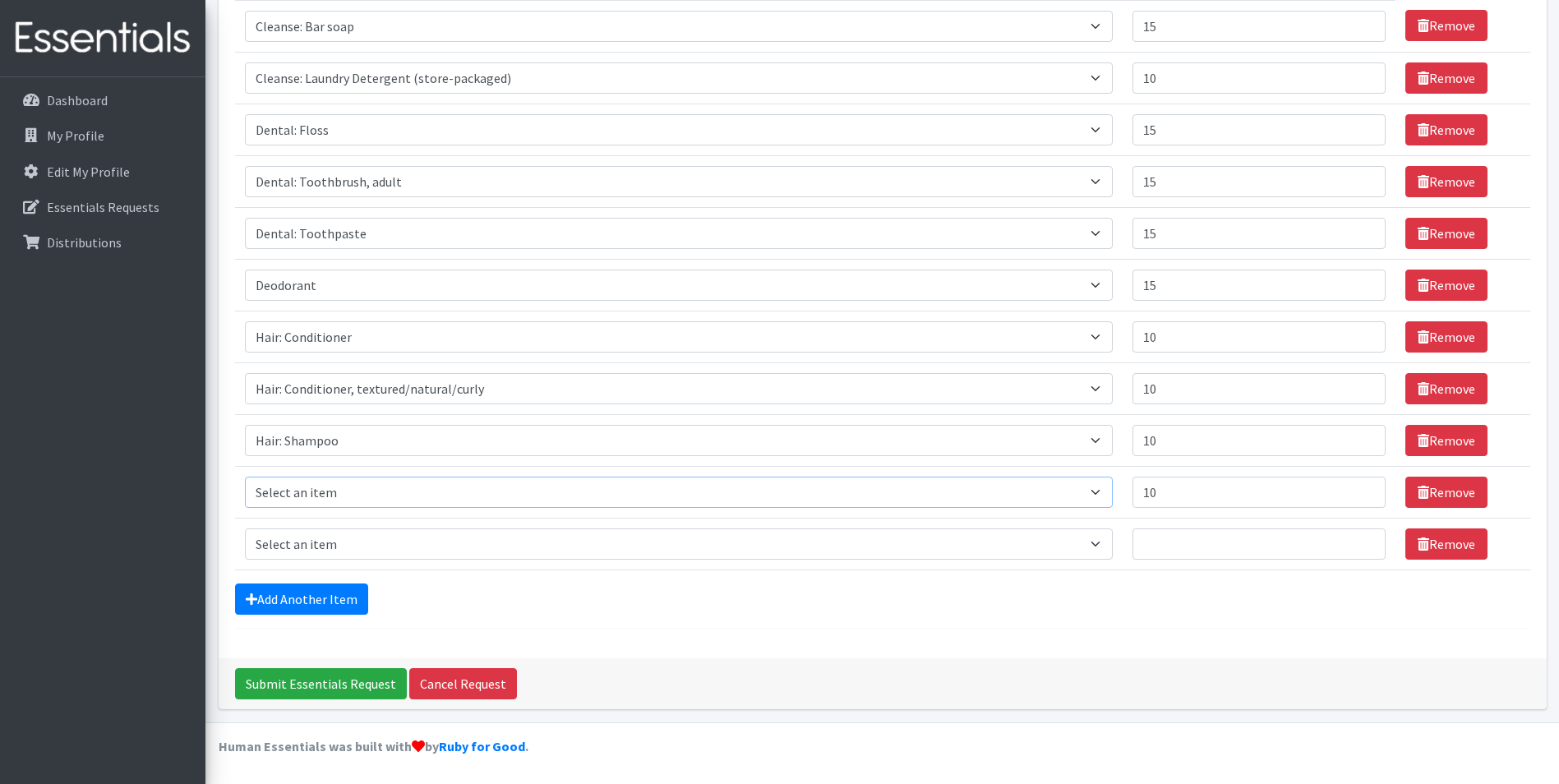
click at [420, 482] on select "Select an item Cleanse: Bar soap Cleanse: Laundry Detergent (store-packaged) Cl…" at bounding box center [679, 492] width 869 height 31
select select "15545"
click at [245, 477] on select "Select an item Cleanse: Bar soap Cleanse: Laundry Detergent (store-packaged) Cl…" at bounding box center [679, 492] width 869 height 31
click at [713, 544] on select "Select an item Cleanse: Bar soap Cleanse: Laundry Detergent (store-packaged) Cl…" at bounding box center [679, 543] width 869 height 31
select select "12838"
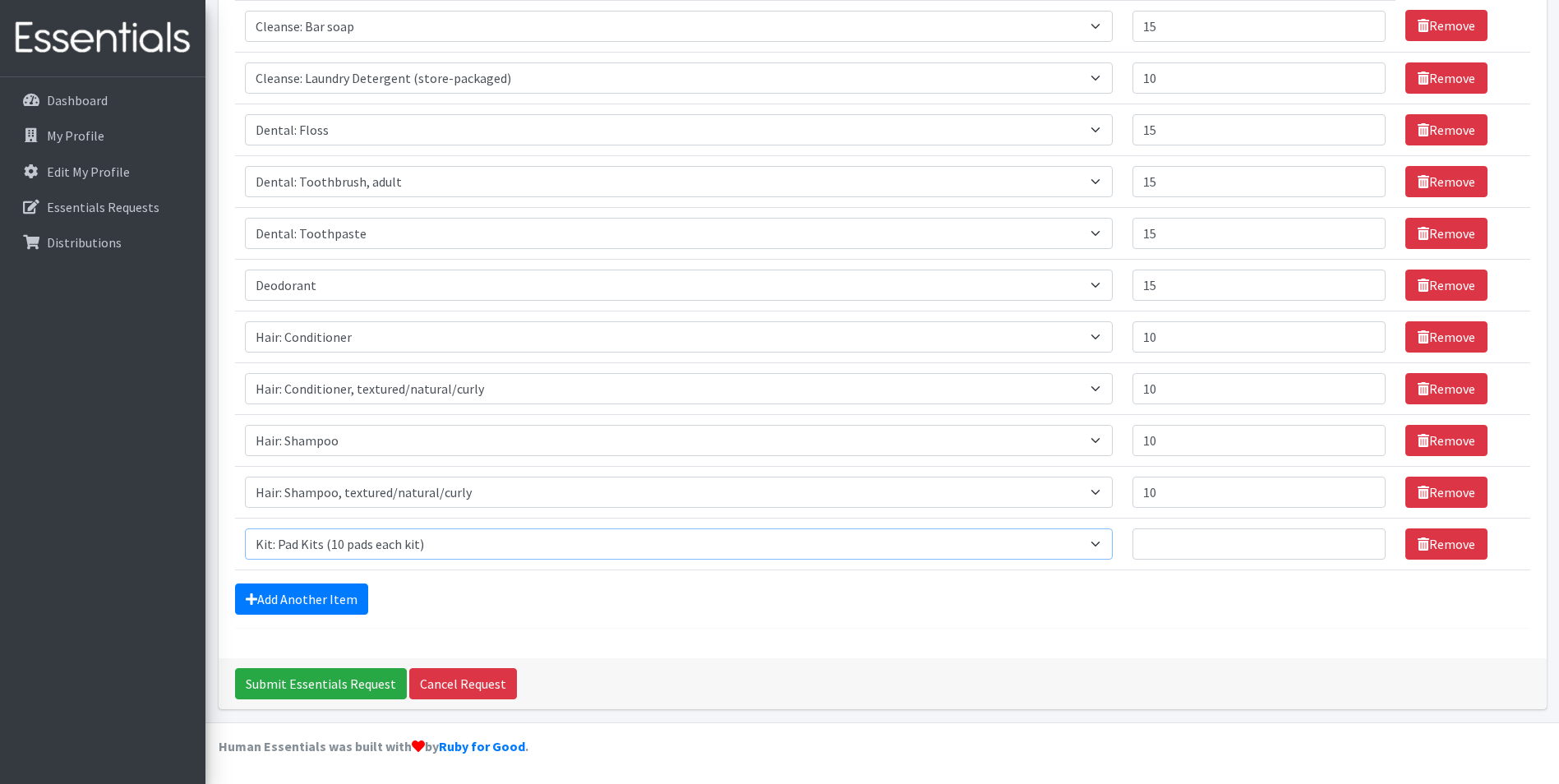
click at [245, 528] on select "Select an item Cleanse: Bar soap Cleanse: Laundry Detergent (store-packaged) Cl…" at bounding box center [679, 543] width 869 height 31
click at [1133, 547] on input "Quantity" at bounding box center [1259, 543] width 253 height 31
type input "5"
click at [267, 595] on link "Add Another Item" at bounding box center [301, 599] width 133 height 31
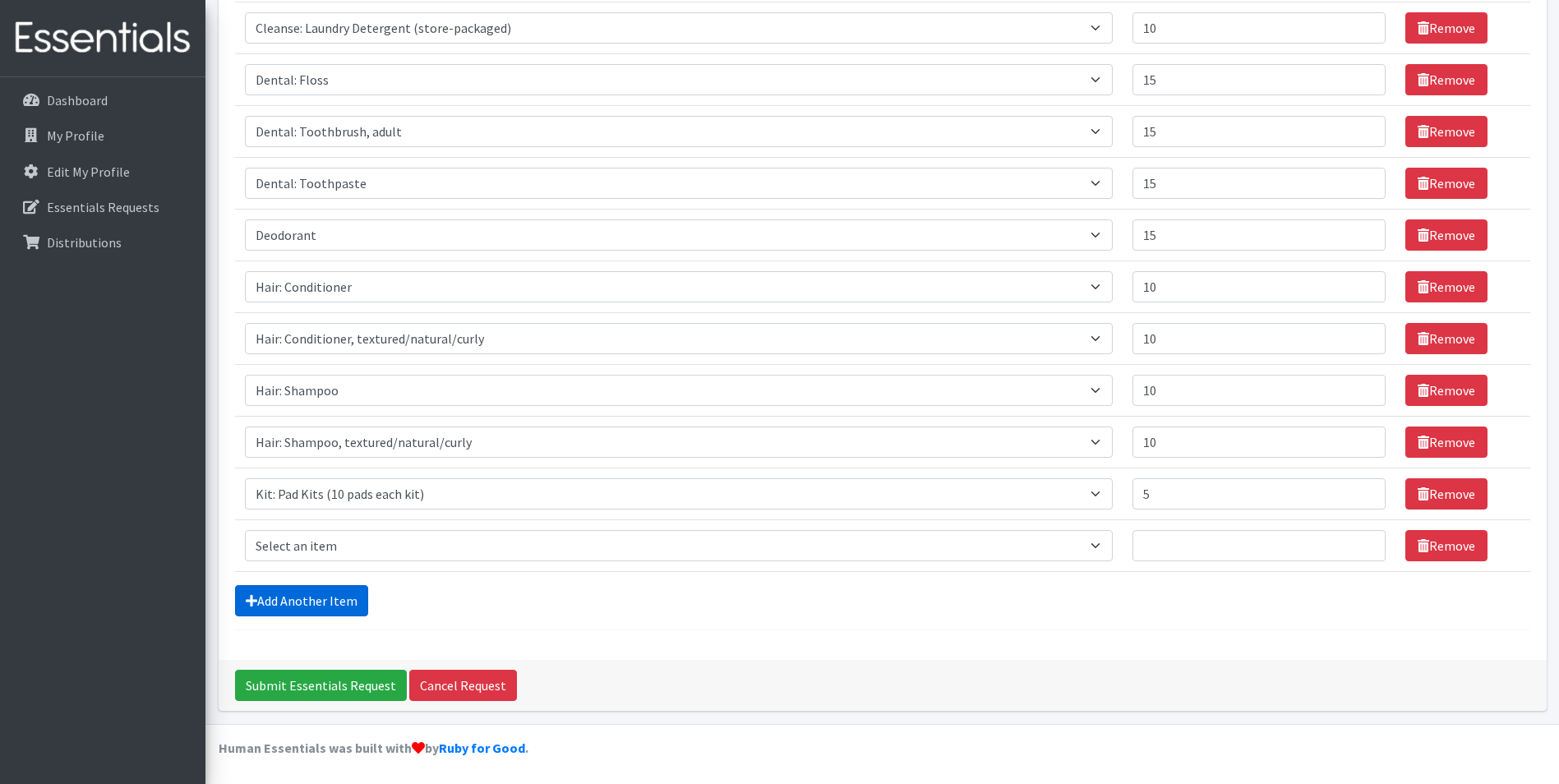
scroll to position [307, 0]
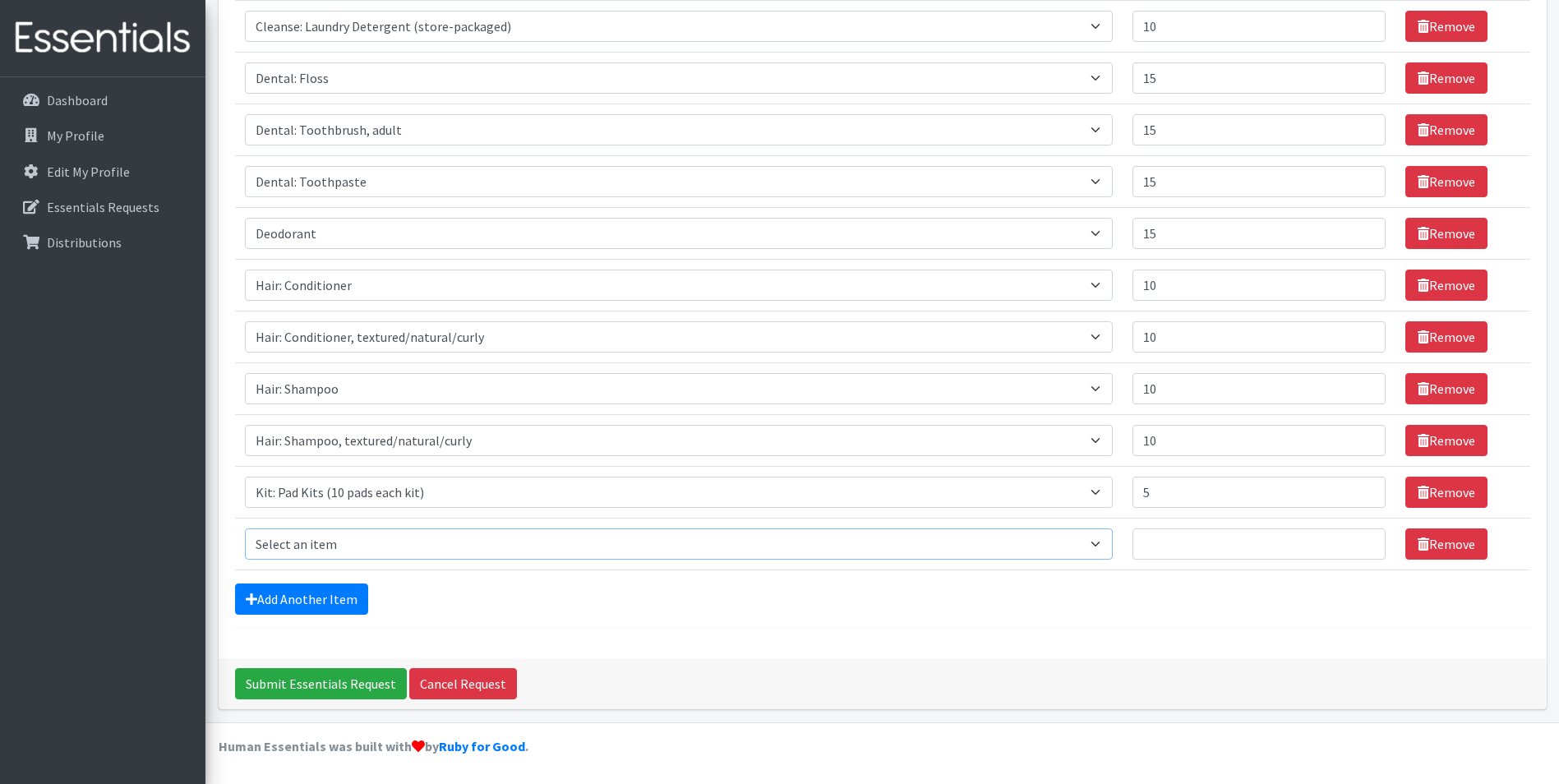
click at [359, 545] on select "Select an item Cleanse: Bar soap Cleanse: Laundry Detergent (store-packaged) Cl…" at bounding box center [679, 543] width 869 height 31
select select "12333"
click at [245, 528] on select "Select an item Cleanse: Bar soap Cleanse: Laundry Detergent (store-packaged) Cl…" at bounding box center [679, 543] width 869 height 31
click at [1137, 545] on input "Quantity" at bounding box center [1259, 543] width 253 height 31
type input "10"
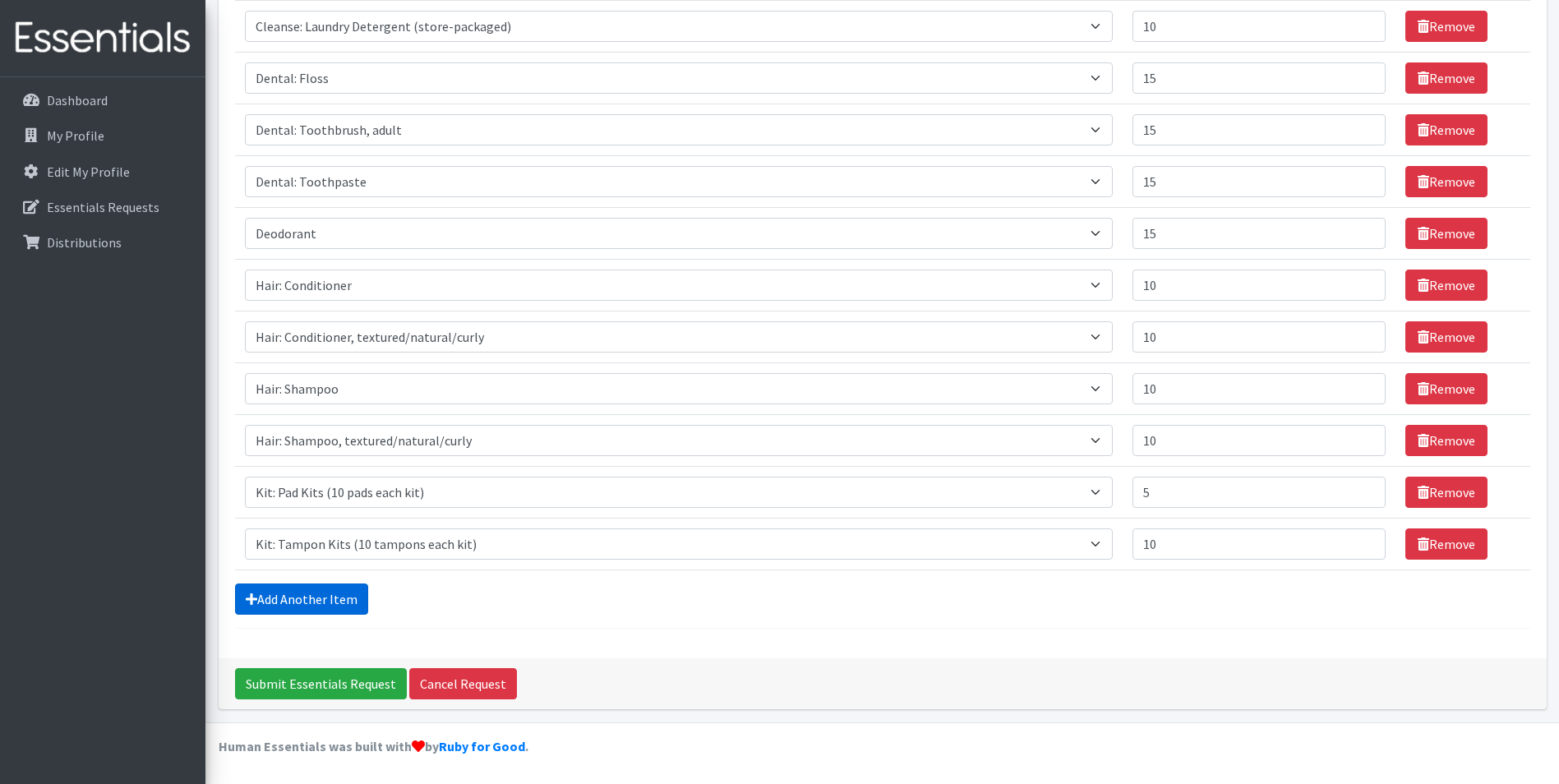
click at [345, 594] on link "Add Another Item" at bounding box center [301, 599] width 133 height 31
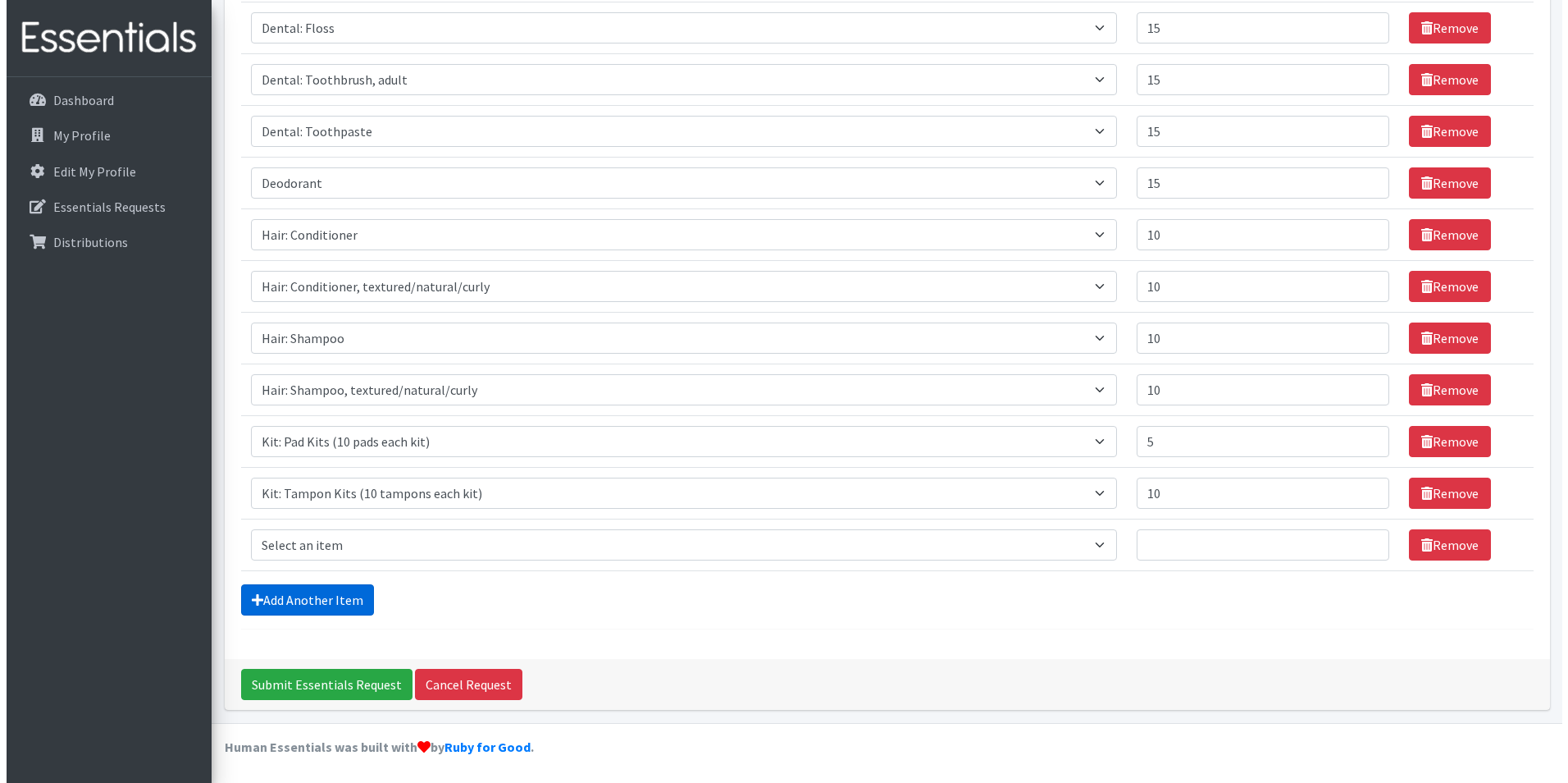
scroll to position [357, 0]
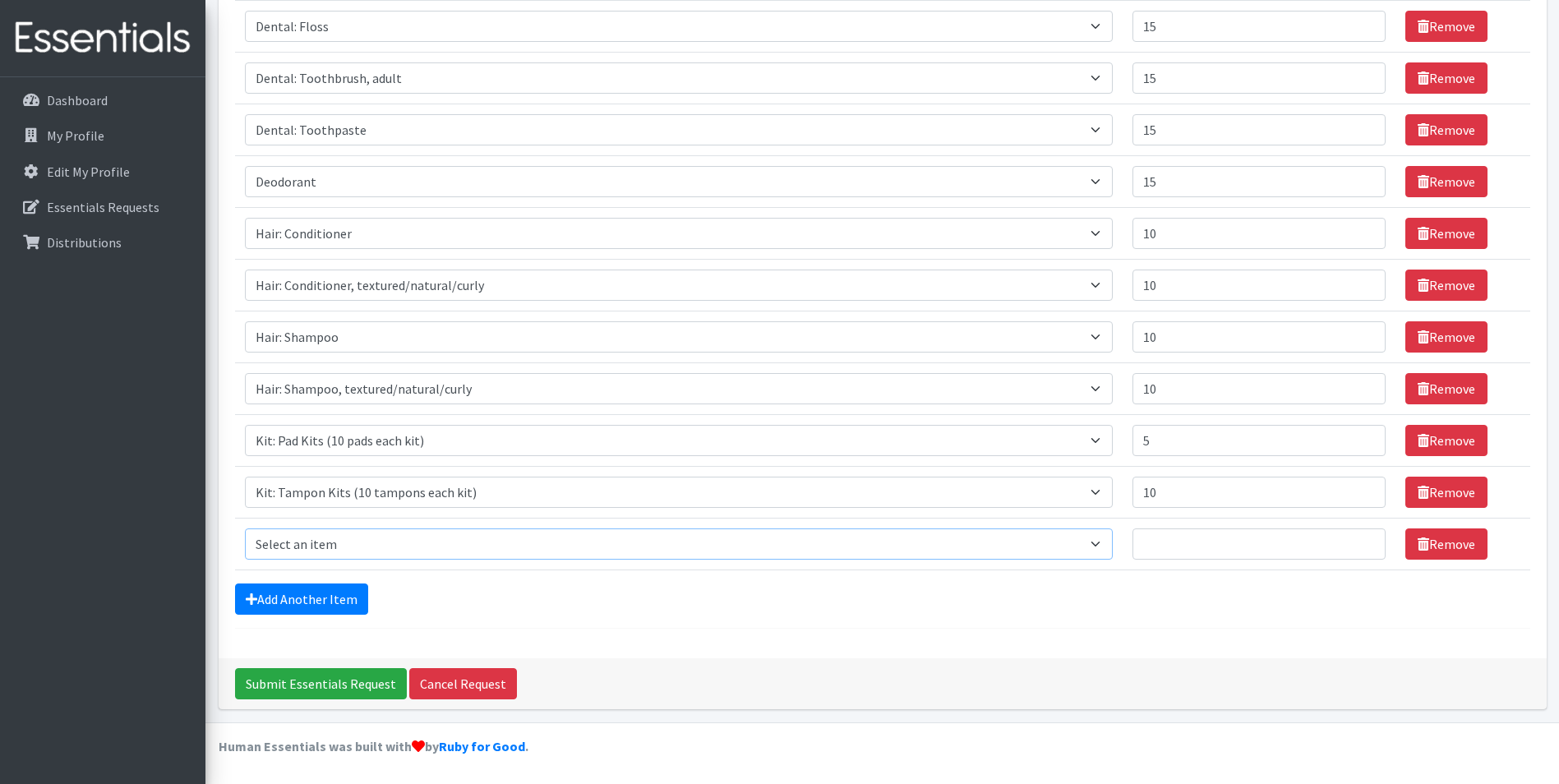
click at [366, 540] on select "Select an item Cleanse: Bar soap Cleanse: Laundry Detergent (store-packaged) Cl…" at bounding box center [679, 543] width 869 height 31
select select "15548"
click at [245, 528] on select "Select an item Cleanse: Bar soap Cleanse: Laundry Detergent (store-packaged) Cl…" at bounding box center [679, 543] width 869 height 31
click at [1133, 546] on input "Quantity" at bounding box center [1259, 543] width 253 height 31
type input "5"
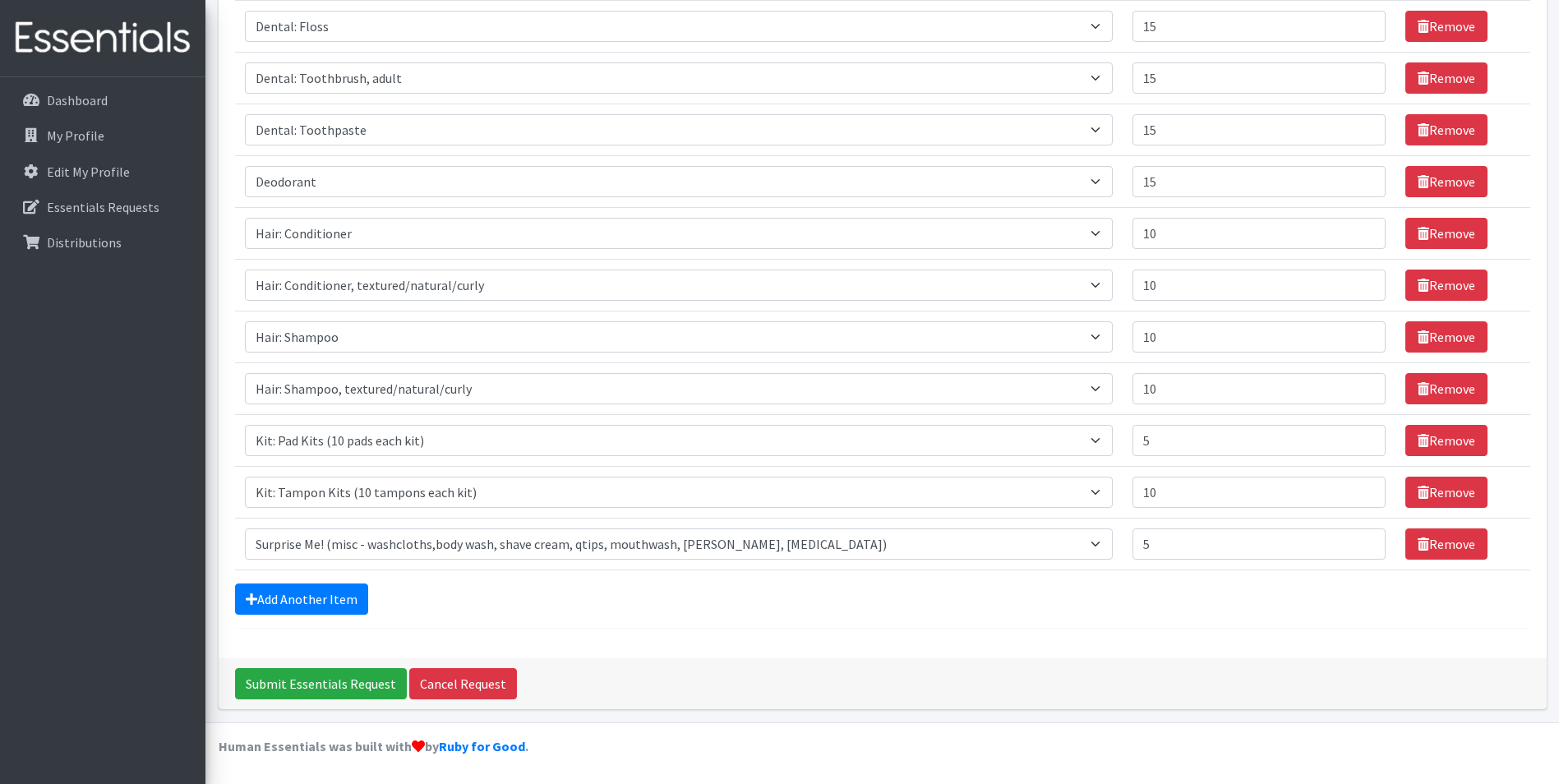
click at [956, 591] on div "Add Another Item" at bounding box center [883, 599] width 1295 height 31
click at [283, 680] on input "Submit Essentials Request" at bounding box center [320, 683] width 172 height 31
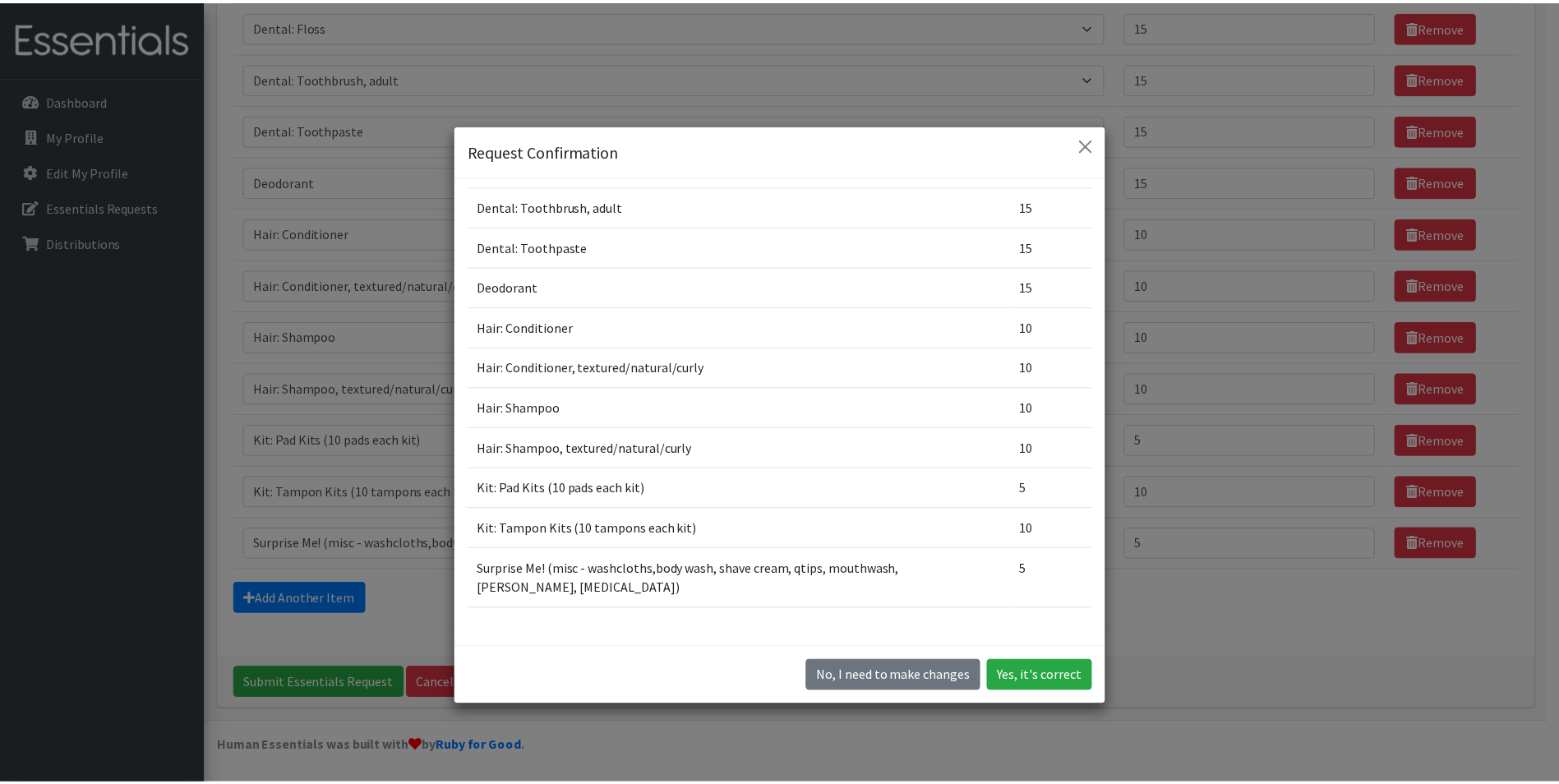
scroll to position [192, 0]
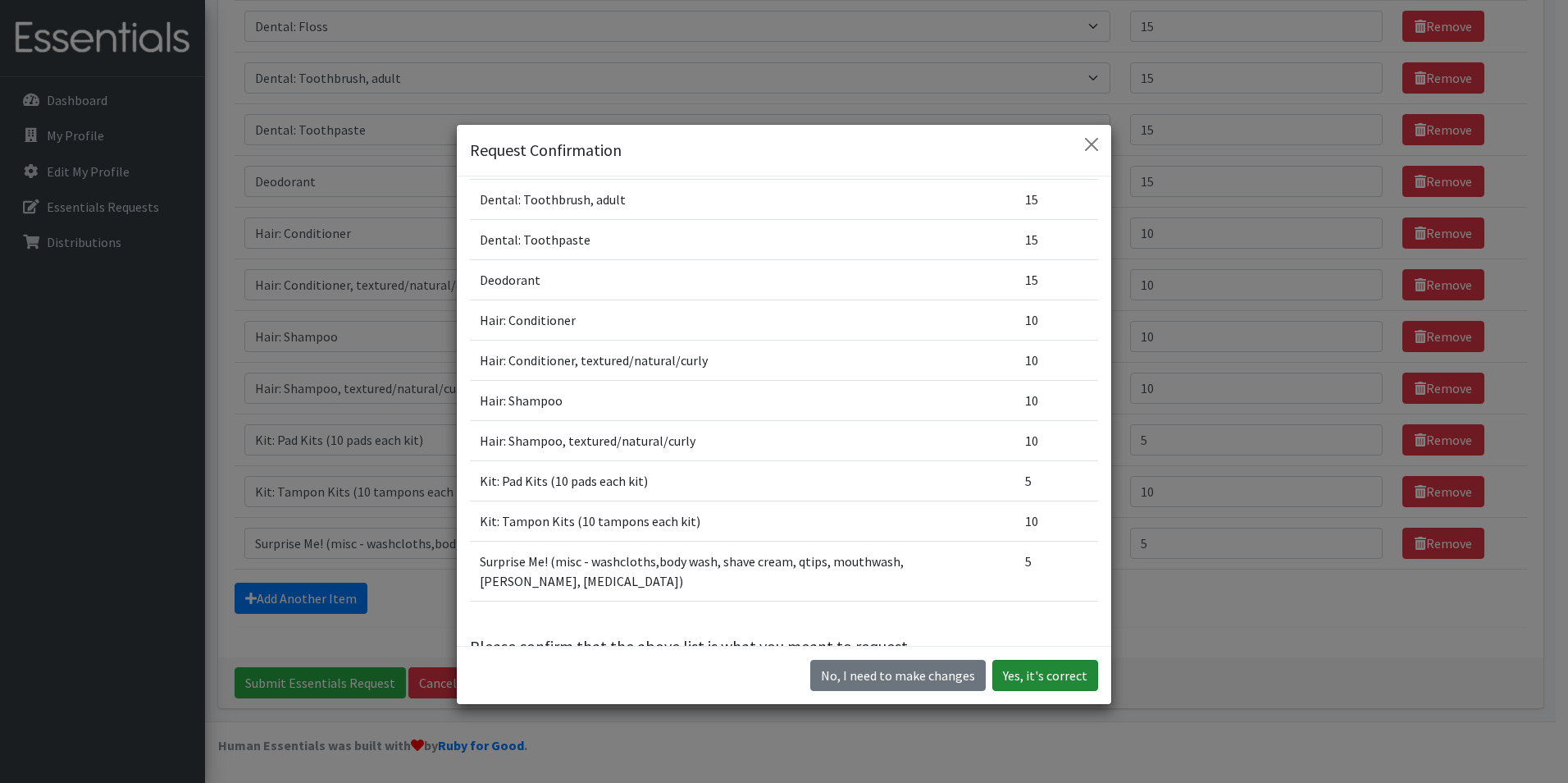
click at [1030, 666] on button "Yes, it's correct" at bounding box center [1045, 675] width 106 height 31
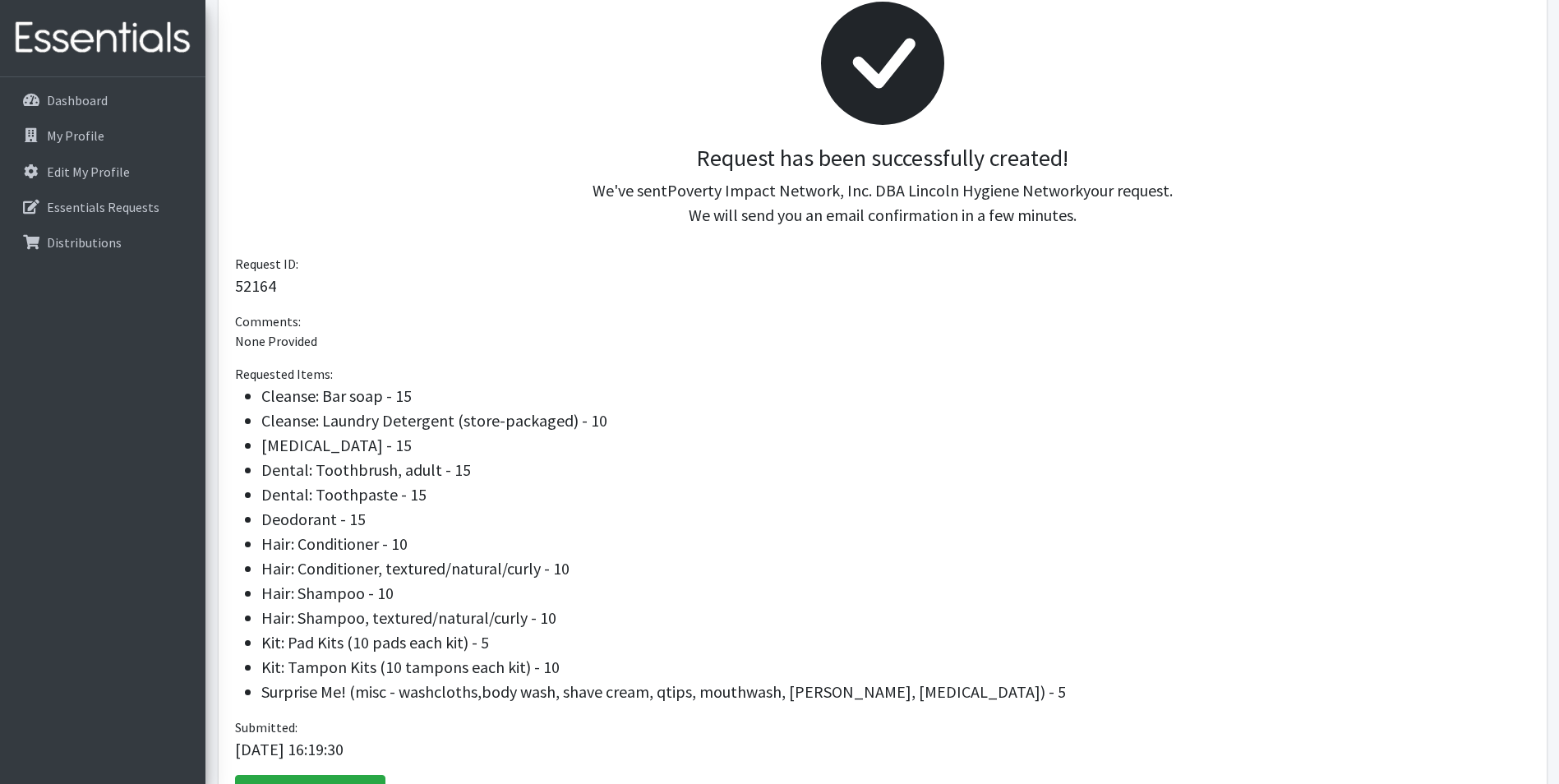
scroll to position [373, 0]
